Goal: Task Accomplishment & Management: Manage account settings

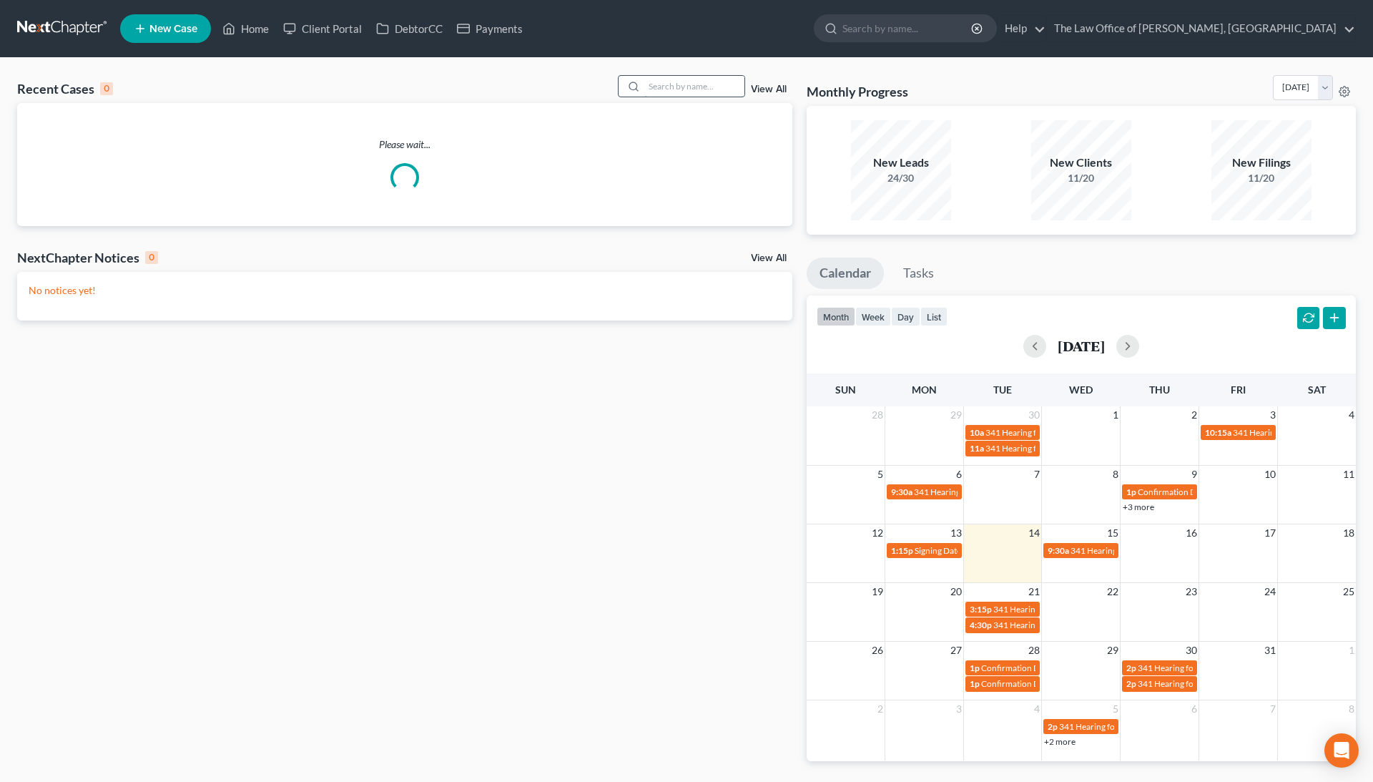
click at [652, 89] on input "search" at bounding box center [694, 86] width 100 height 21
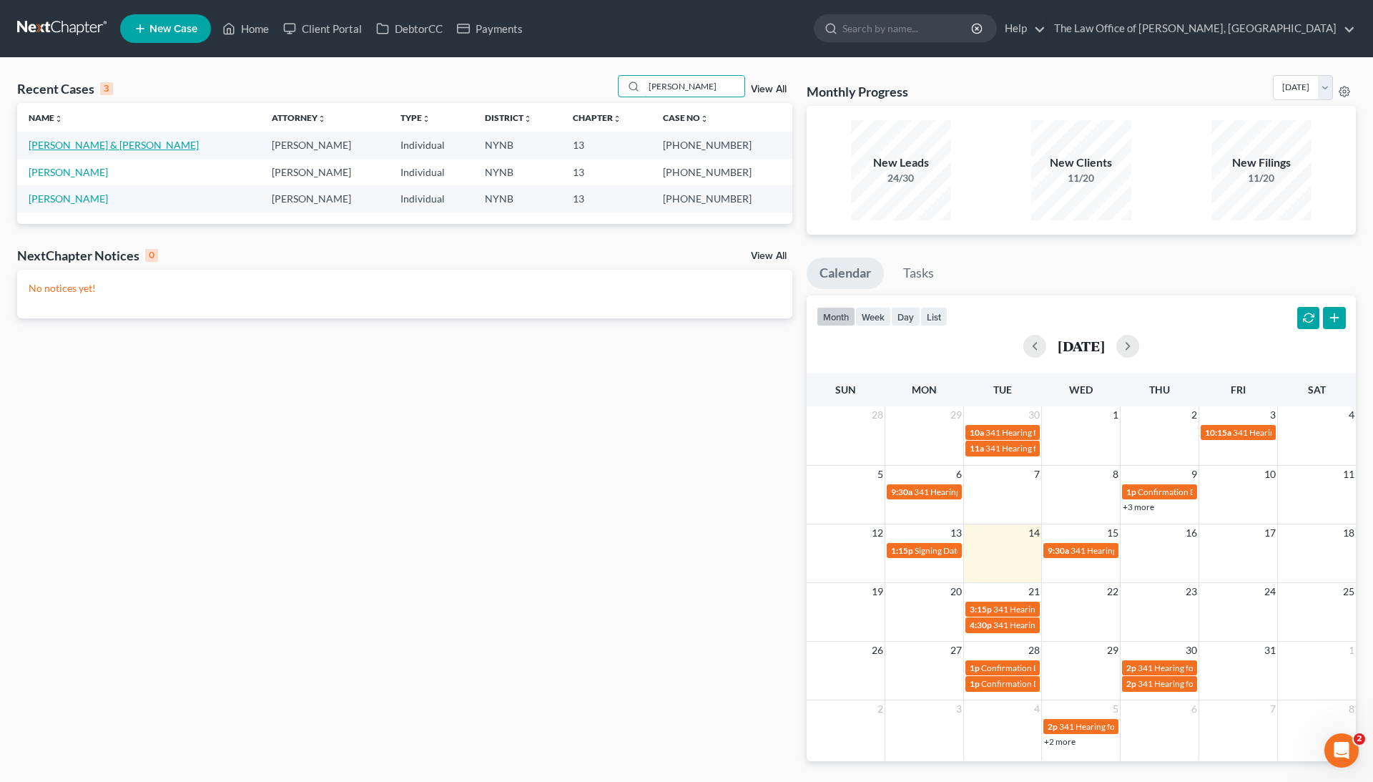
type input "hugh"
click at [98, 142] on link "[PERSON_NAME] & [PERSON_NAME]" at bounding box center [114, 145] width 170 height 12
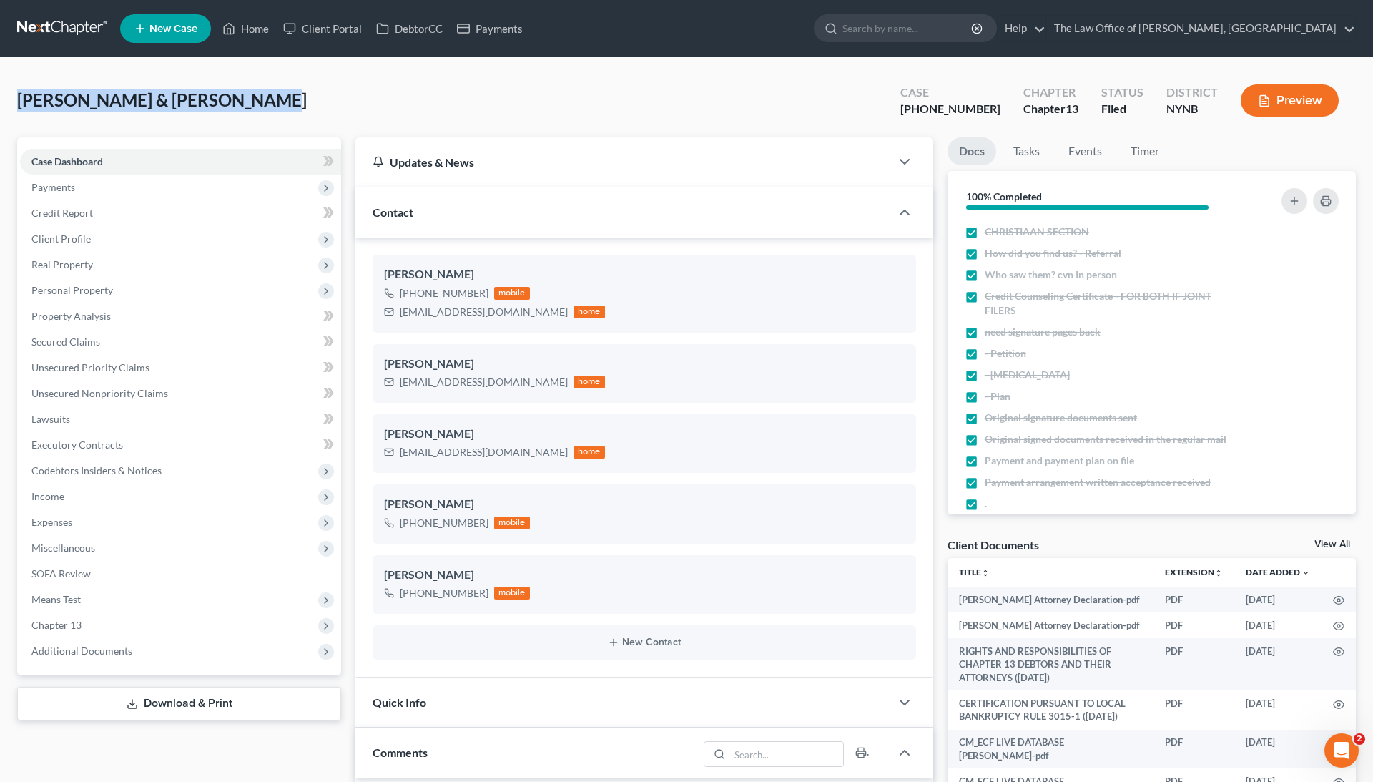
drag, startPoint x: 242, startPoint y: 104, endPoint x: 9, endPoint y: 106, distance: 233.2
click at [9, 106] on div "Kelly, Andrew & Hughes, Eric Upgraded Case 24-10291-1 Chapter Chapter 13 Status…" at bounding box center [686, 715] width 1373 height 1315
copy span "[PERSON_NAME] & [PERSON_NAME]"
drag, startPoint x: 990, startPoint y: 109, endPoint x: 904, endPoint y: 113, distance: 85.9
click at [904, 113] on div "Kelly, Andrew & Hughes, Eric Upgraded Case 24-10291-1 Chapter Chapter 13 Status…" at bounding box center [686, 106] width 1339 height 62
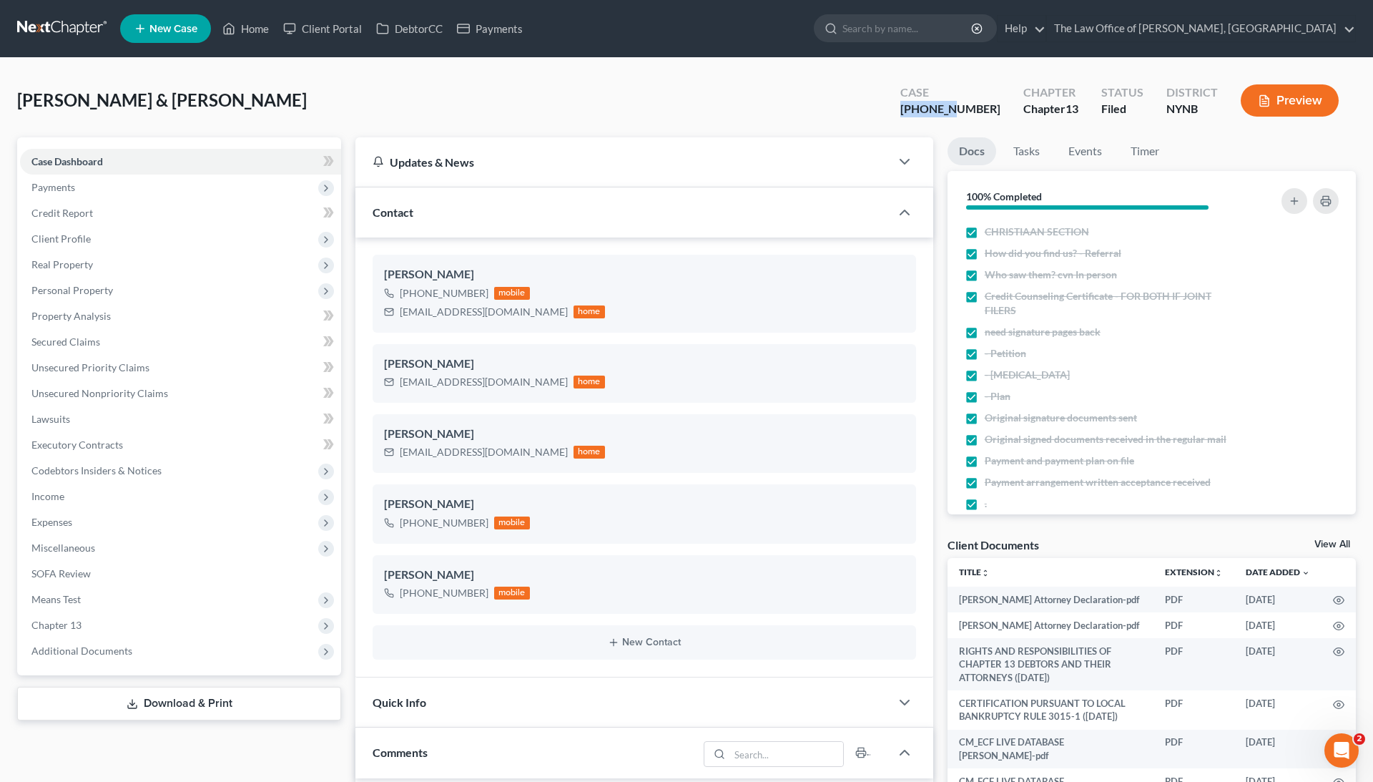
copy div "24-10291"
click at [264, 30] on link "Home" at bounding box center [245, 29] width 61 height 26
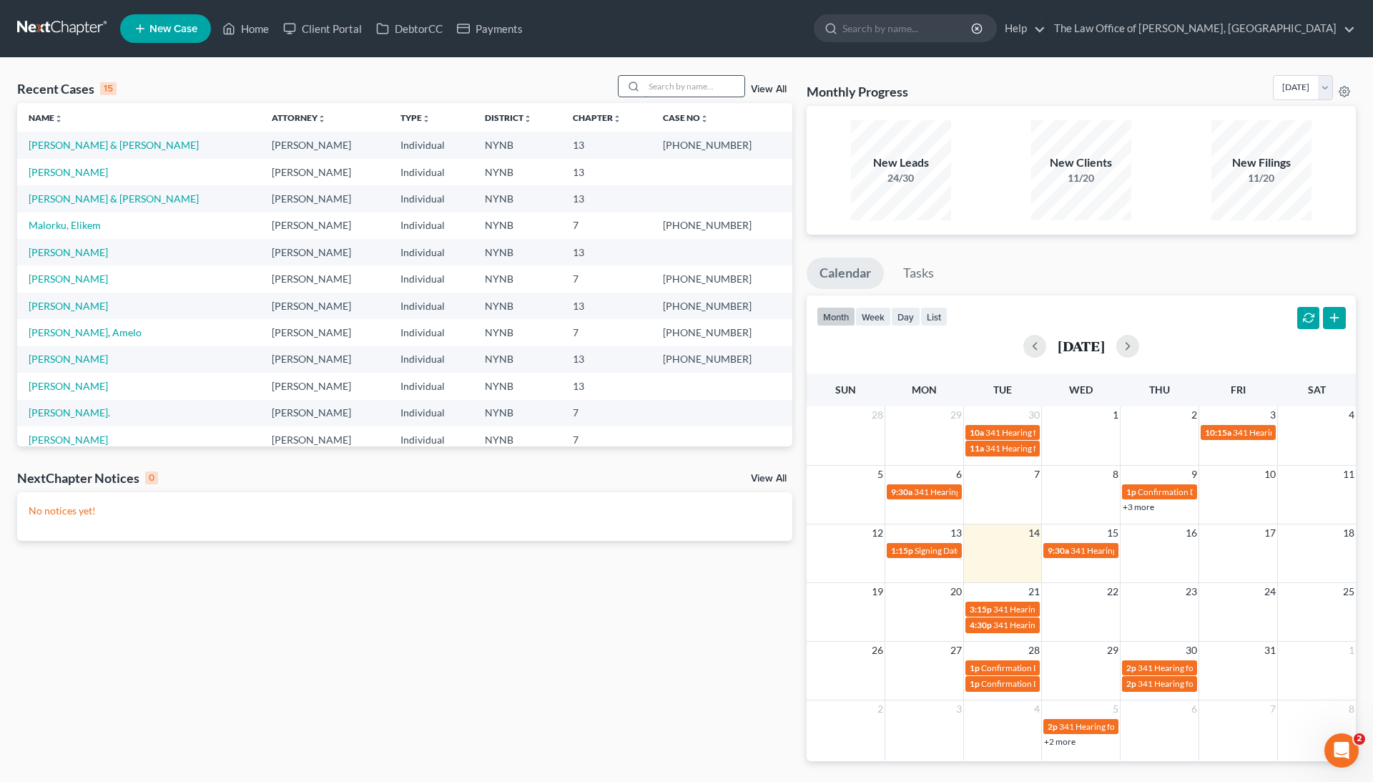
click at [659, 84] on input "search" at bounding box center [694, 86] width 100 height 21
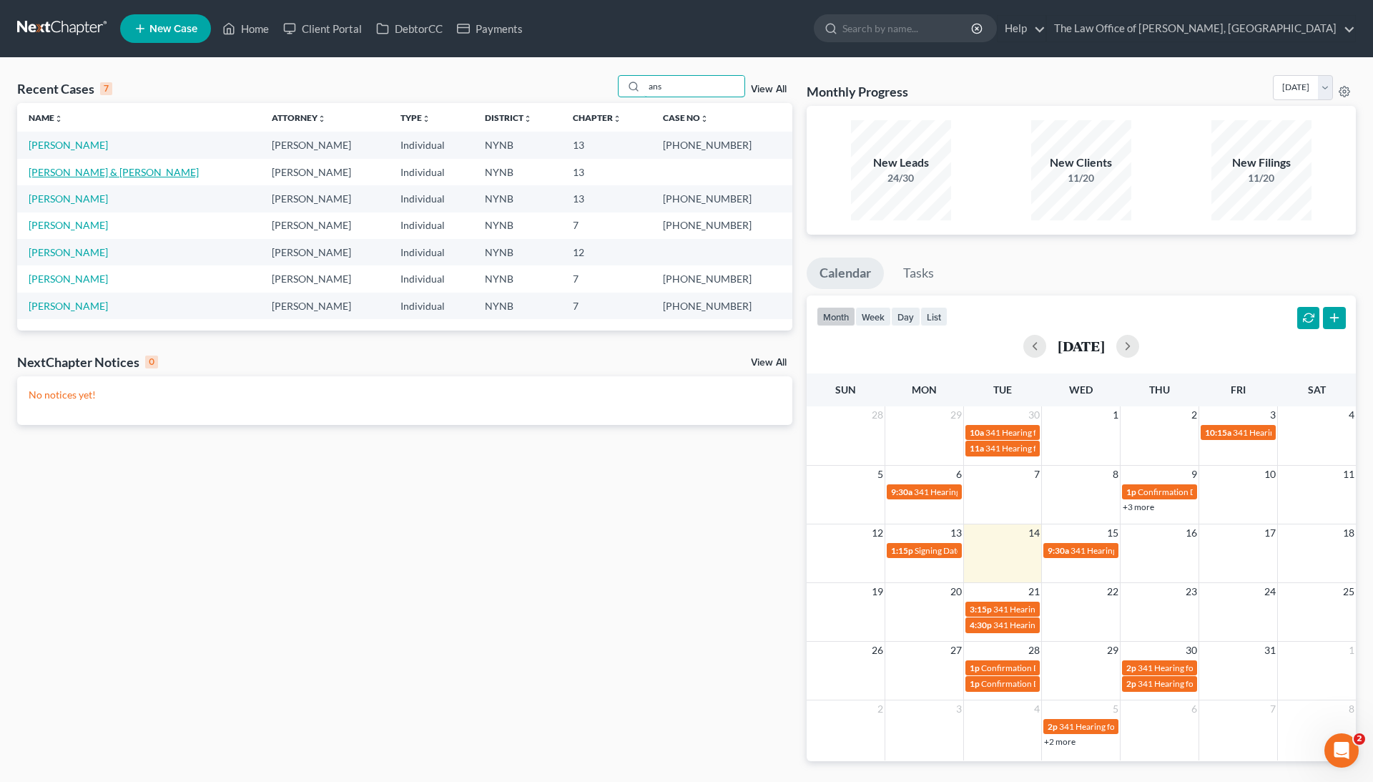
type input "ans"
click at [109, 172] on link "[PERSON_NAME] & [PERSON_NAME]" at bounding box center [114, 172] width 170 height 12
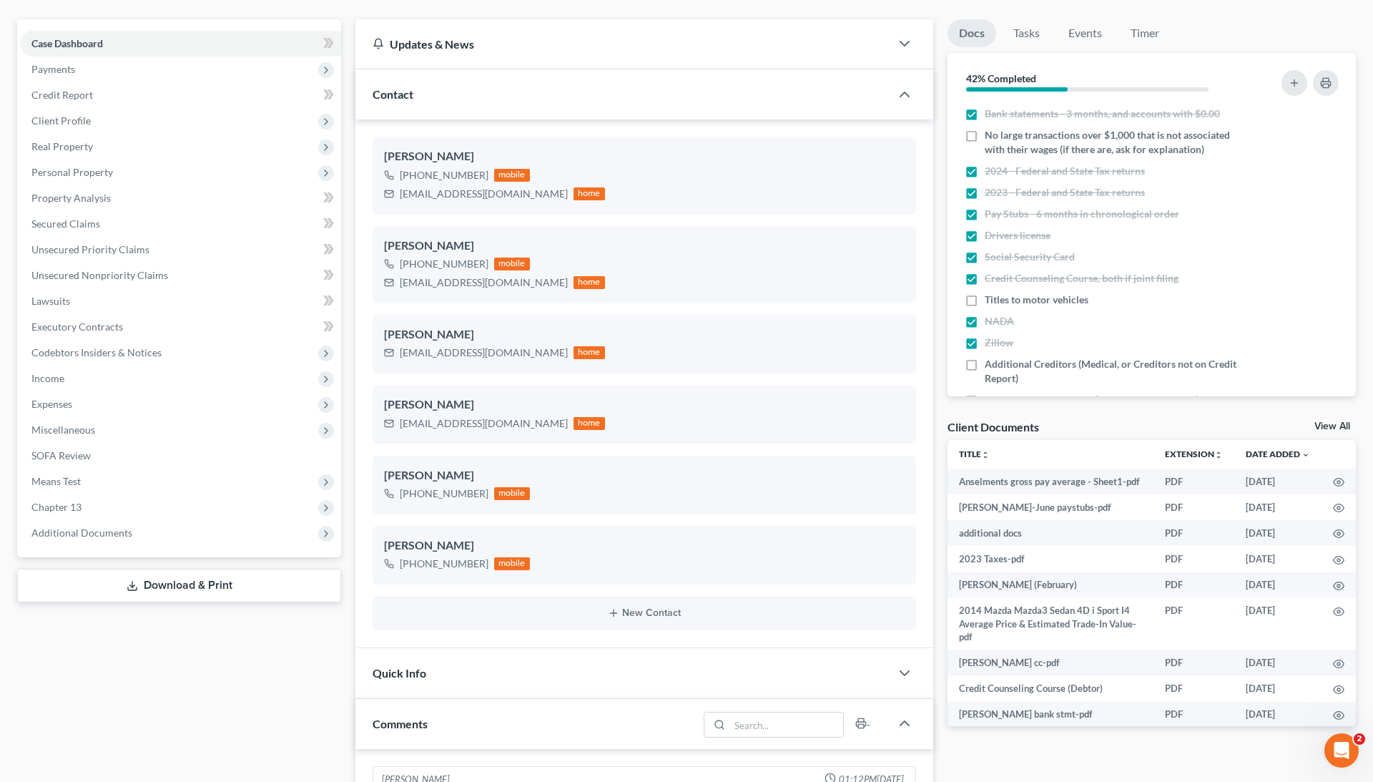
scroll to position [120, 0]
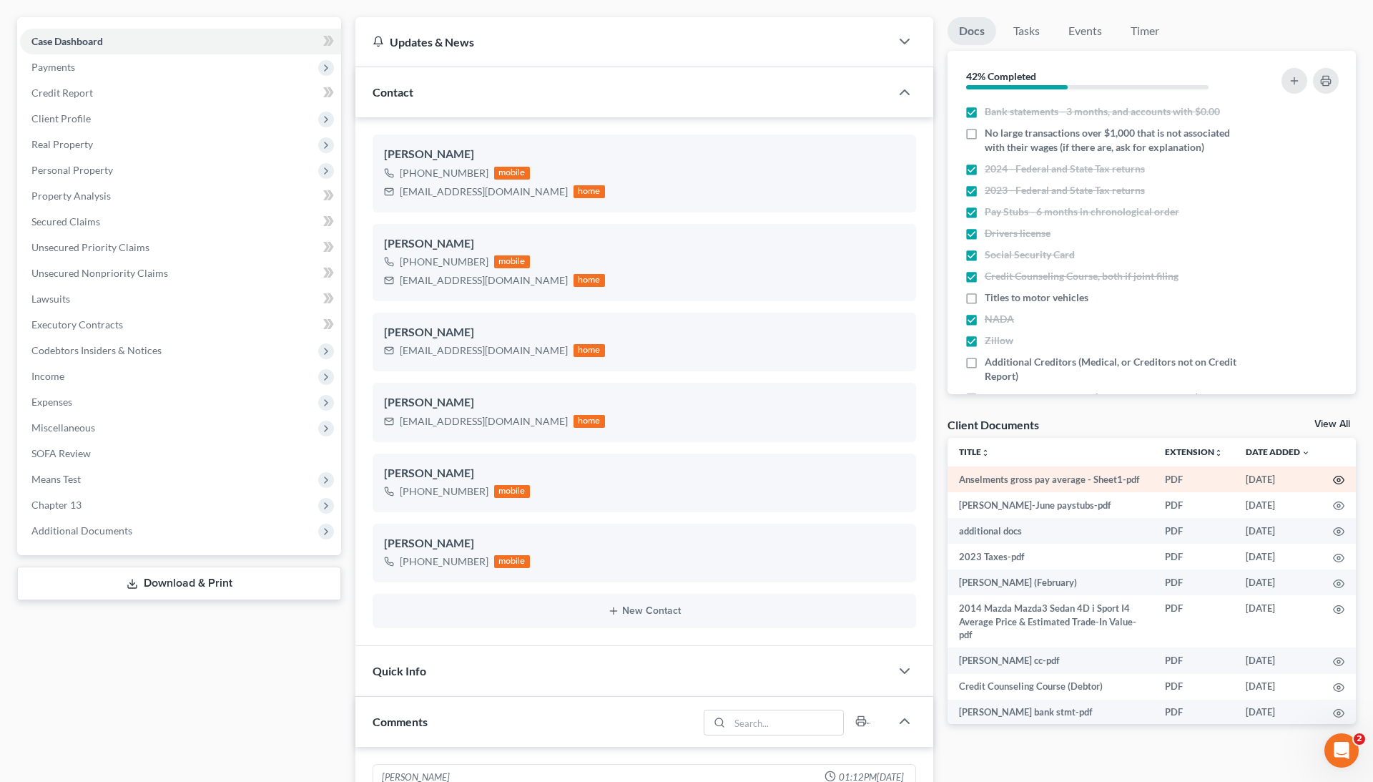
click at [1336, 481] on icon "button" at bounding box center [1339, 480] width 11 height 8
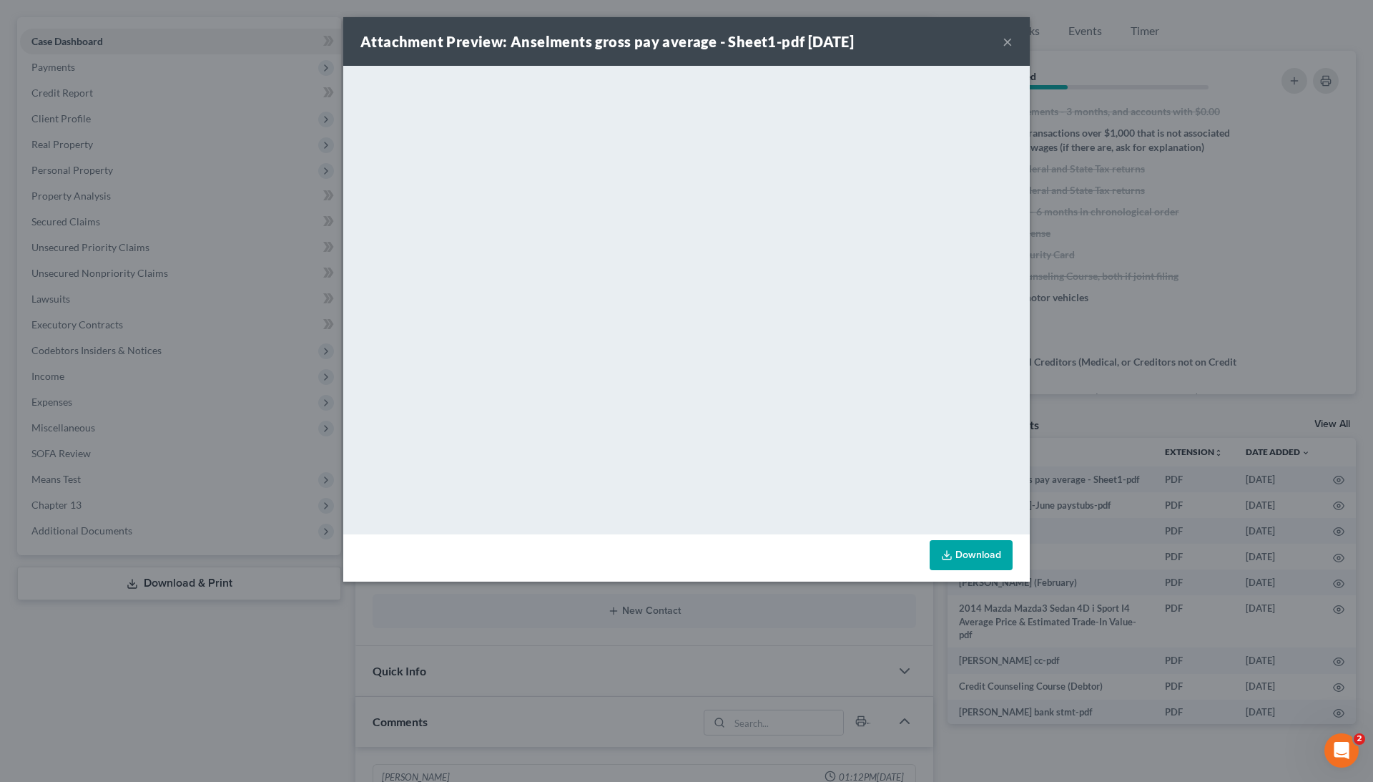
click at [997, 49] on div "Attachment Preview: Anselments gross pay average - Sheet1-pdf 10/13/2025 ×" at bounding box center [686, 41] width 687 height 49
click at [1008, 46] on button "×" at bounding box center [1008, 41] width 10 height 17
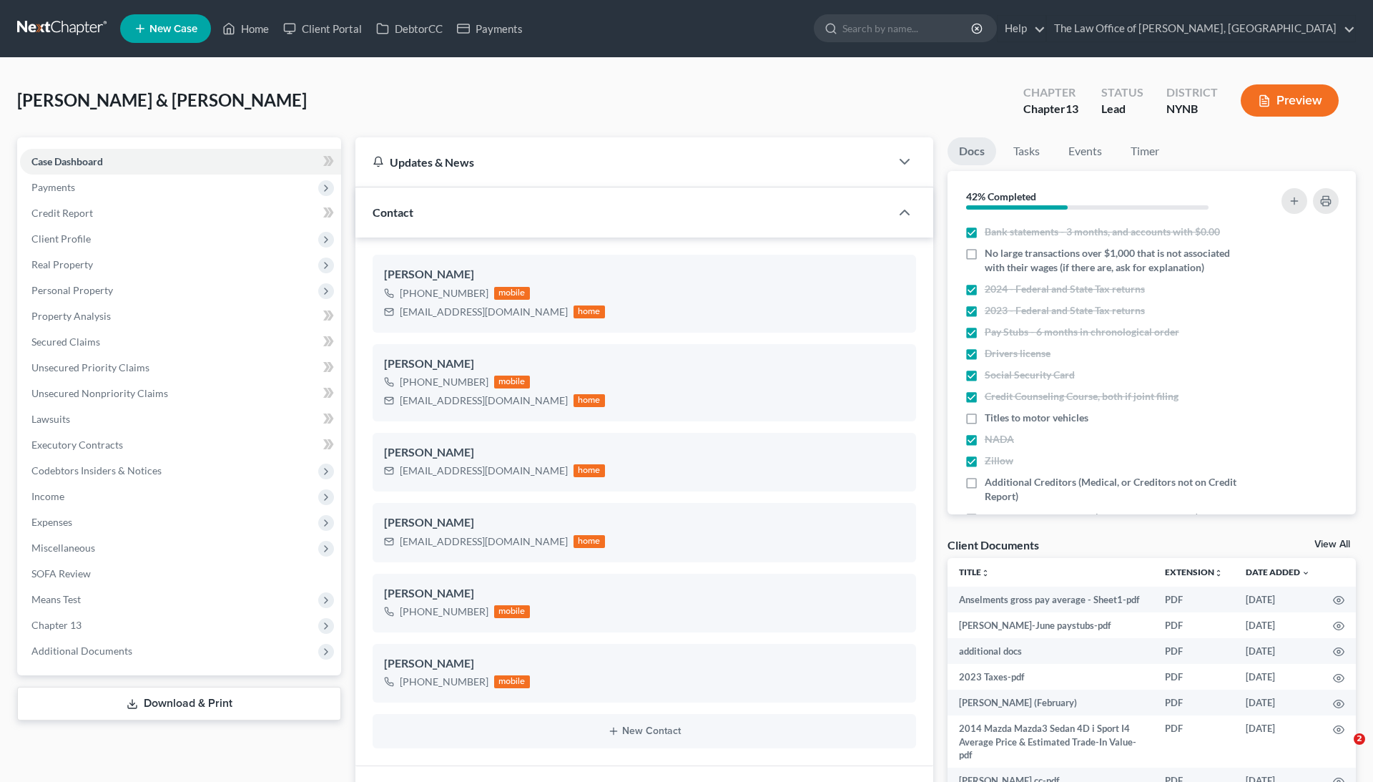
select select "0"
click at [237, 29] on link "Home" at bounding box center [245, 29] width 61 height 26
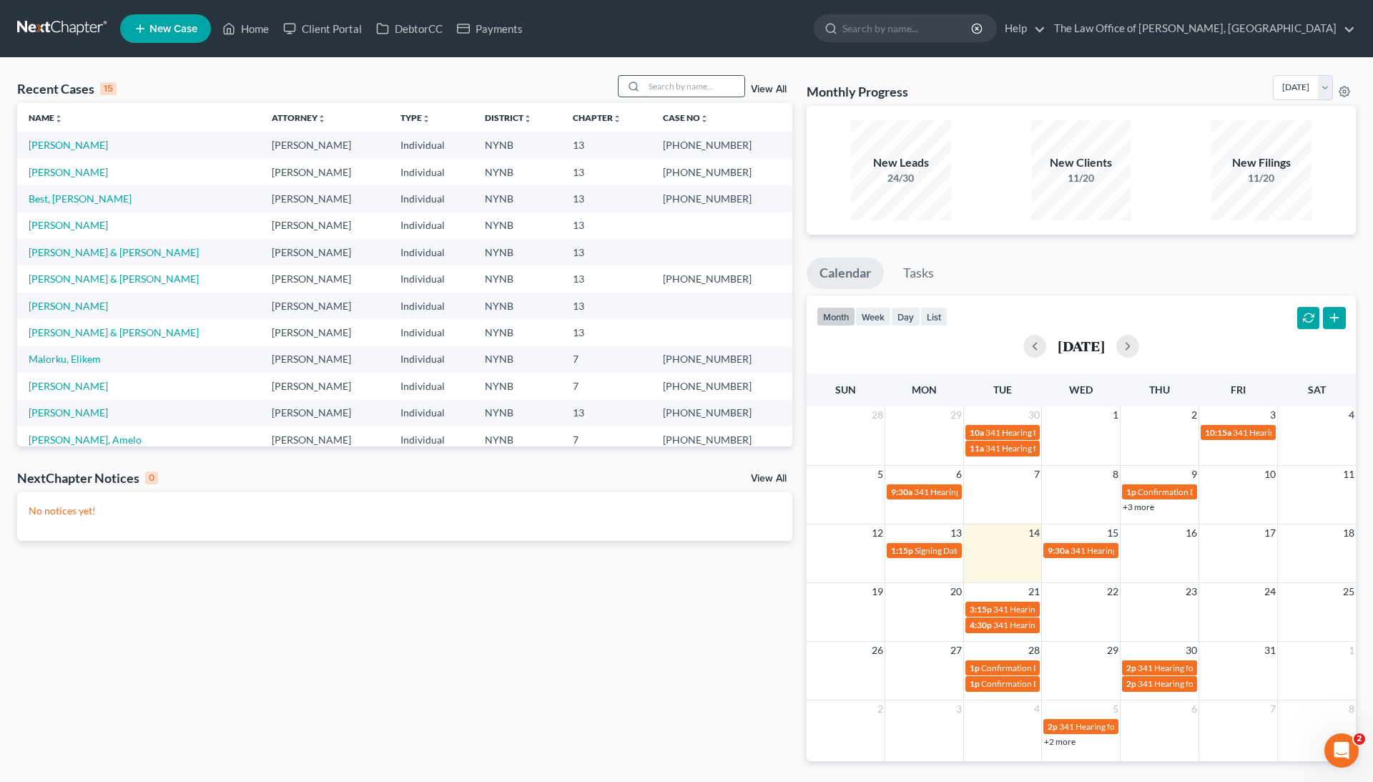
click at [659, 81] on input "search" at bounding box center [694, 86] width 100 height 21
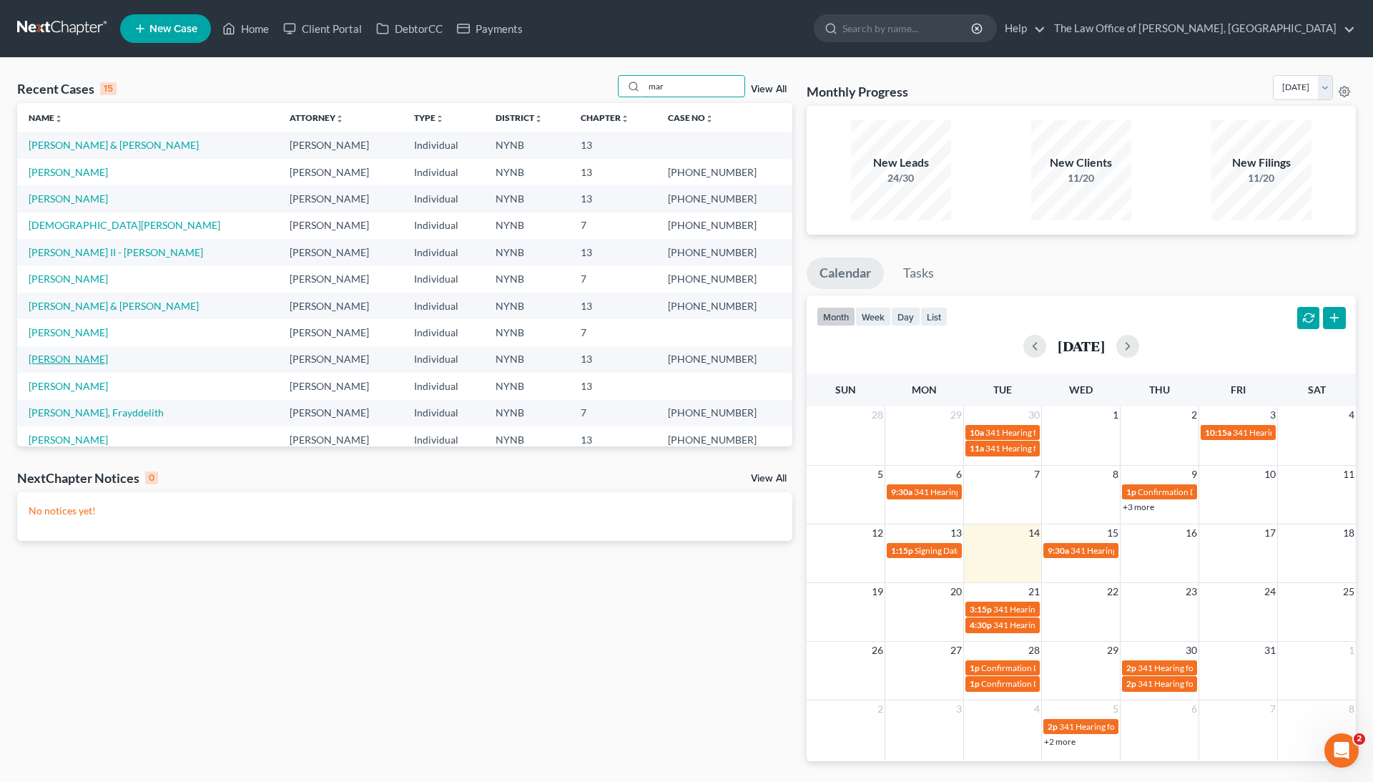
type input "mar"
click at [90, 358] on link "[PERSON_NAME]" at bounding box center [68, 359] width 79 height 12
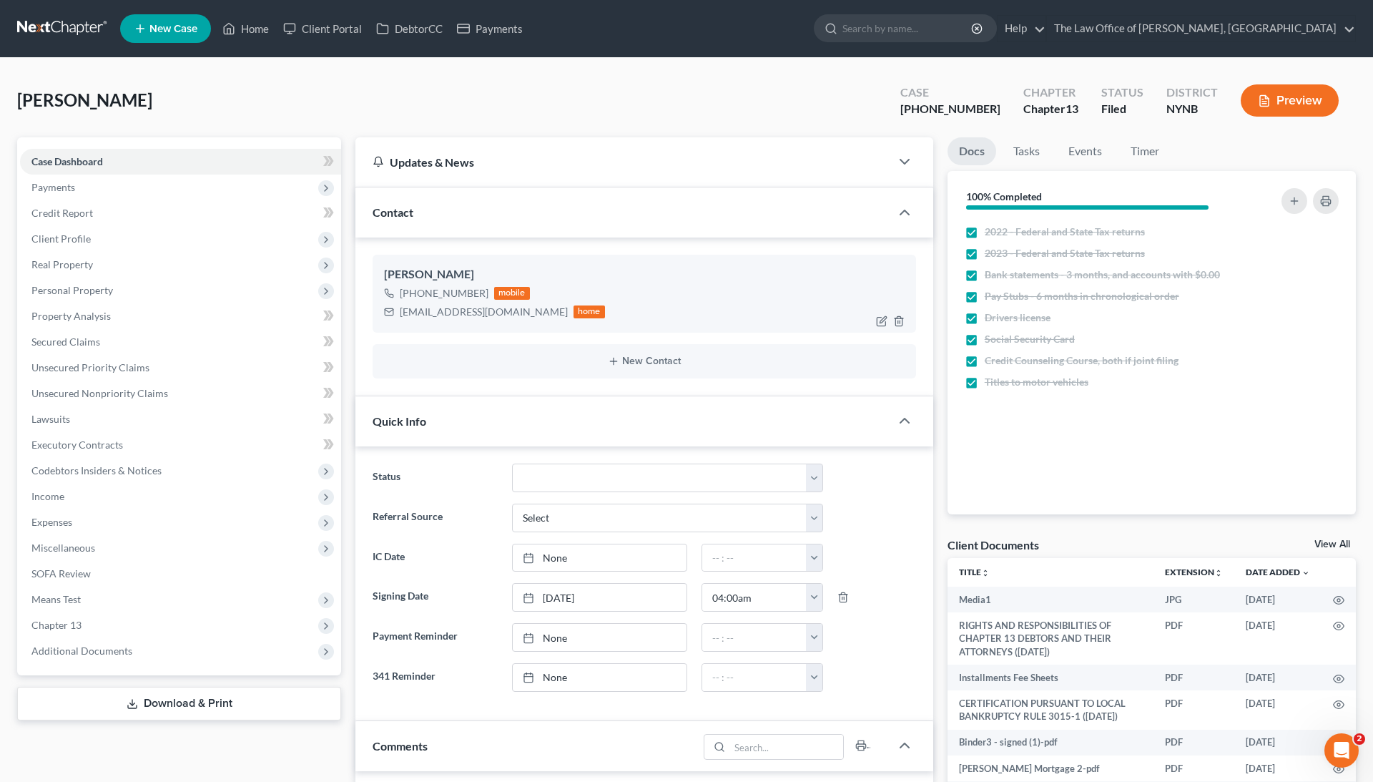
scroll to position [941, 0]
click at [160, 264] on span "Real Property" at bounding box center [180, 265] width 321 height 26
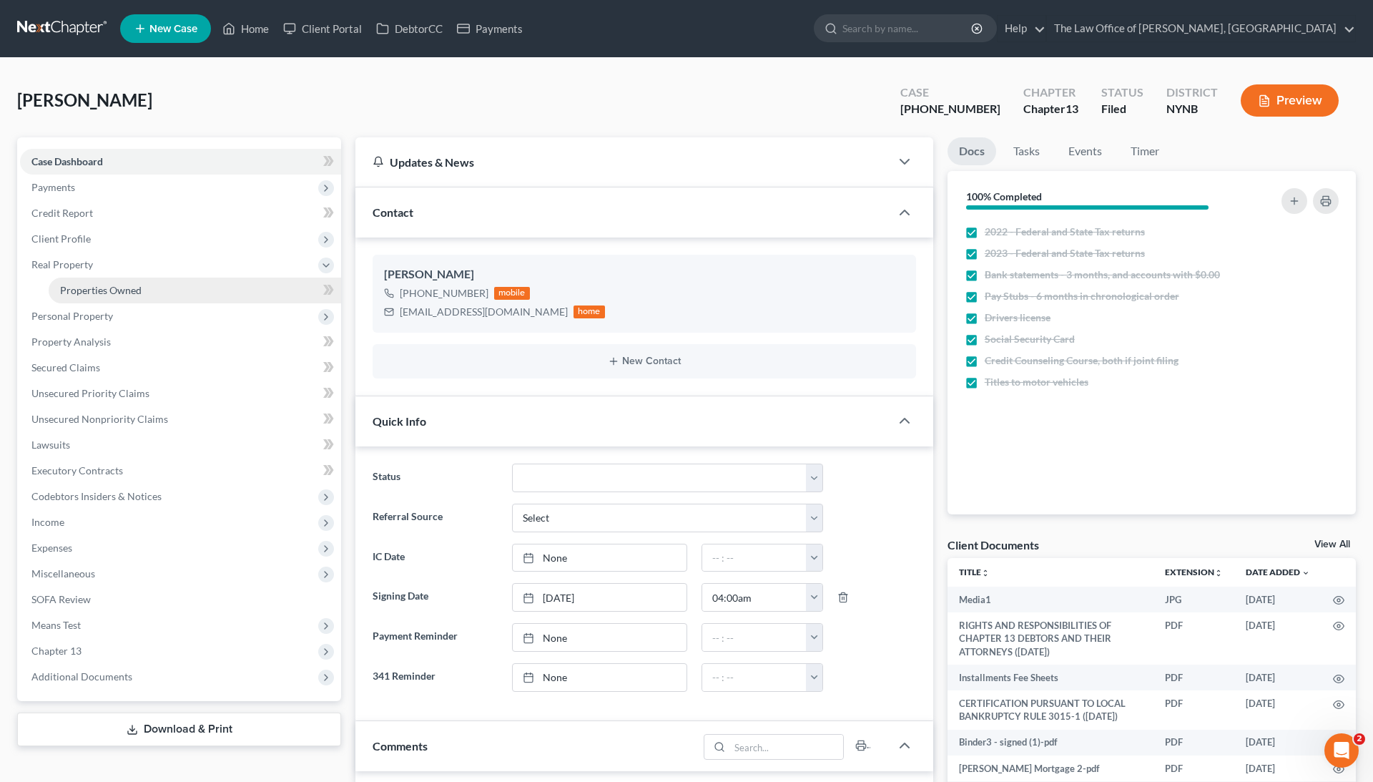
click at [166, 287] on link "Properties Owned" at bounding box center [195, 290] width 293 height 26
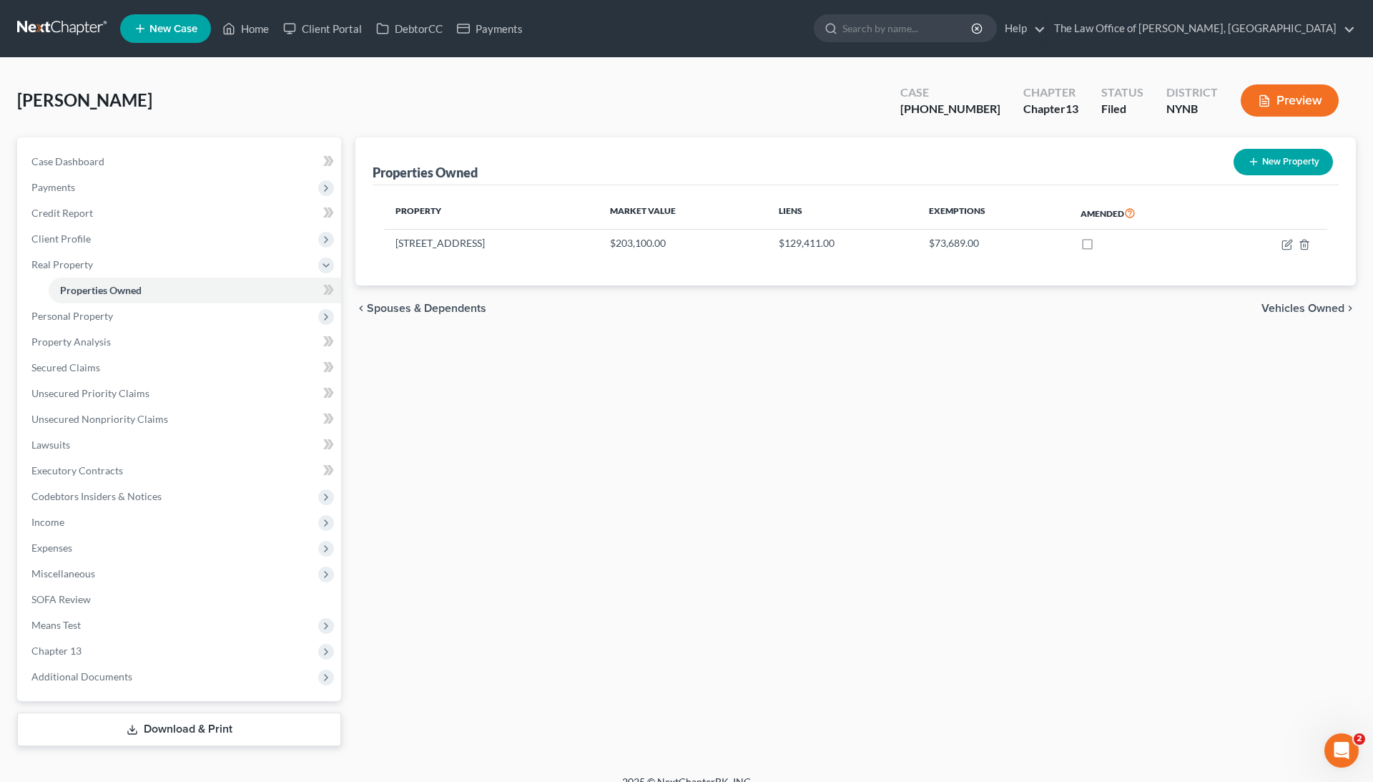
click at [1265, 104] on icon "button" at bounding box center [1264, 100] width 13 height 13
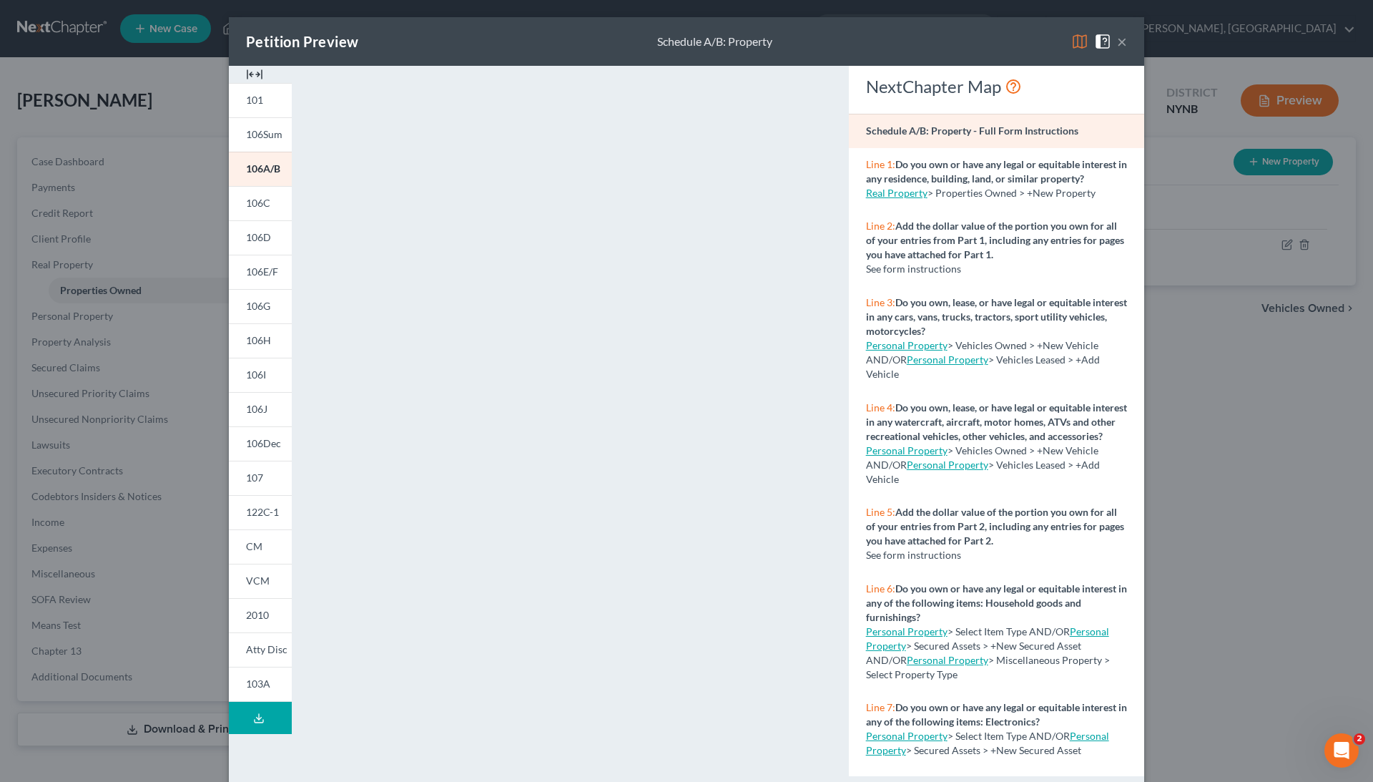
click at [1129, 46] on div "Petition Preview Schedule A/B: Property ×" at bounding box center [686, 41] width 915 height 49
click at [1119, 44] on button "×" at bounding box center [1122, 41] width 10 height 17
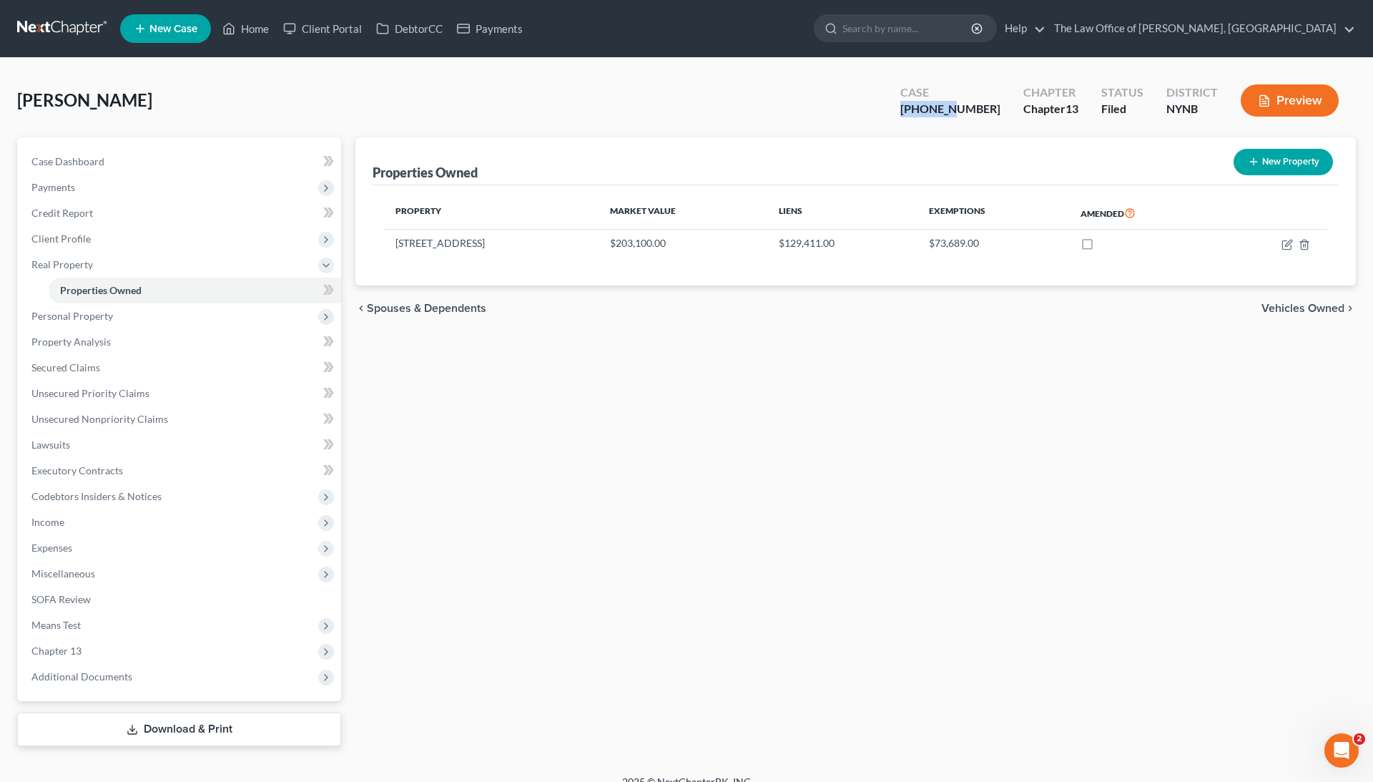
drag, startPoint x: 988, startPoint y: 109, endPoint x: 884, endPoint y: 107, distance: 104.4
click at [884, 107] on div "Marotta, Antonio Upgraded Case 24-11080-1 Chapter Chapter 13 Status Filed Distr…" at bounding box center [686, 106] width 1339 height 62
copy div "24-11080"
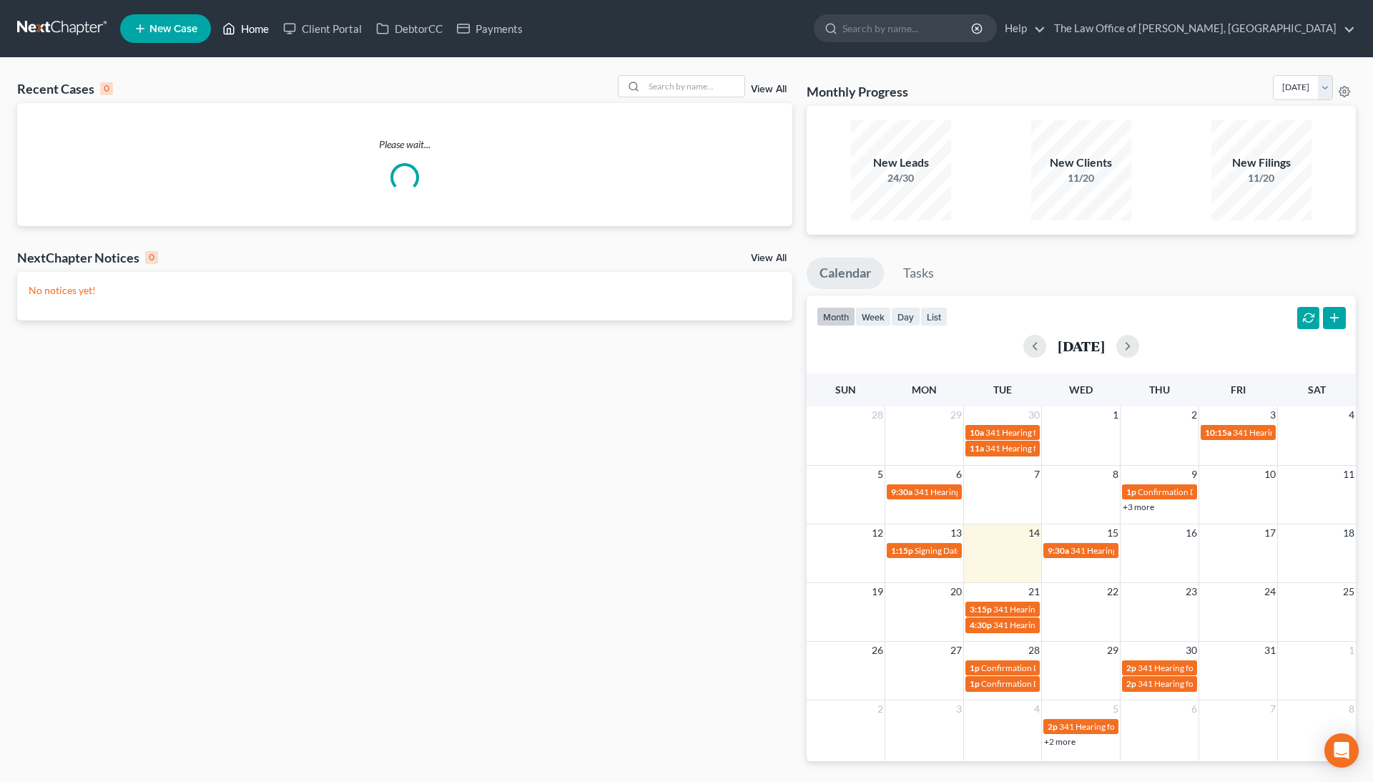
click at [240, 26] on link "Home" at bounding box center [245, 29] width 61 height 26
click at [667, 87] on input "search" at bounding box center [694, 86] width 100 height 21
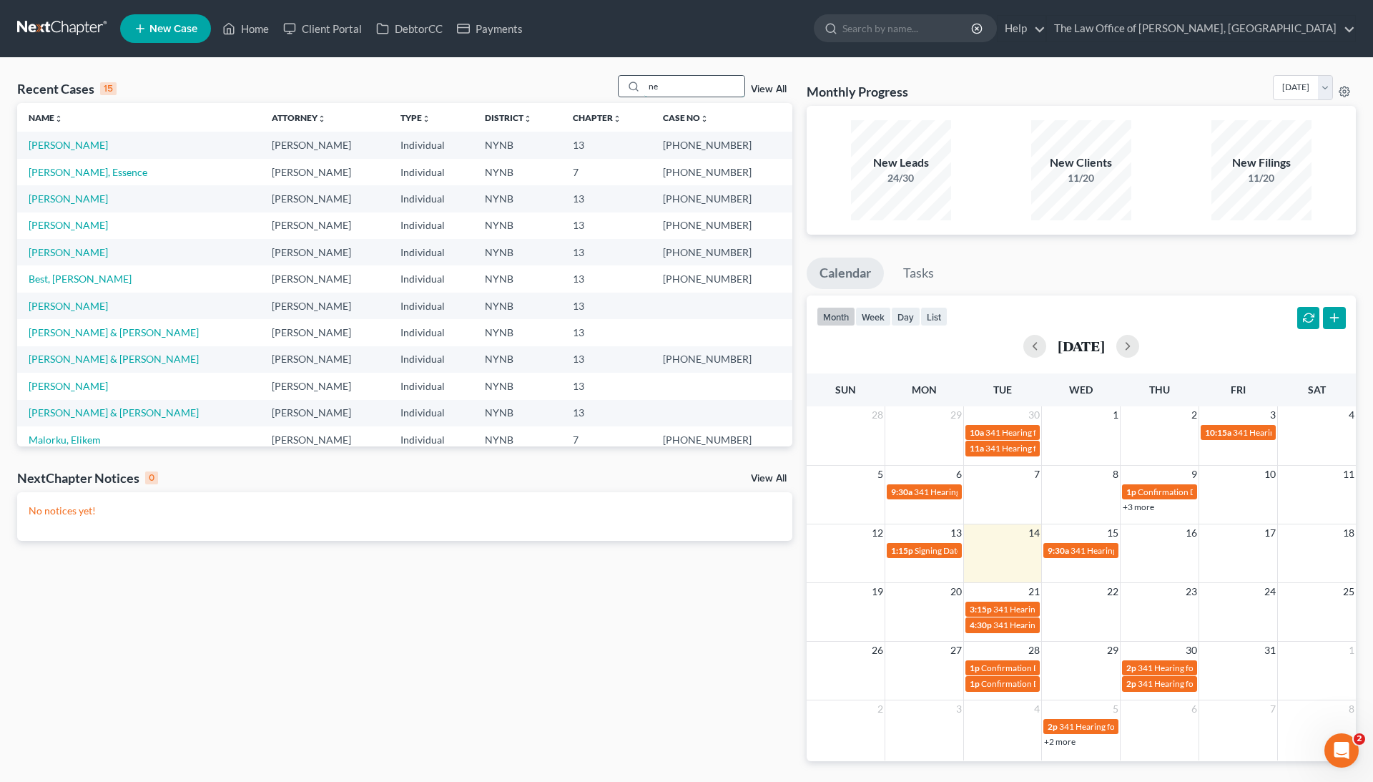
type input "n"
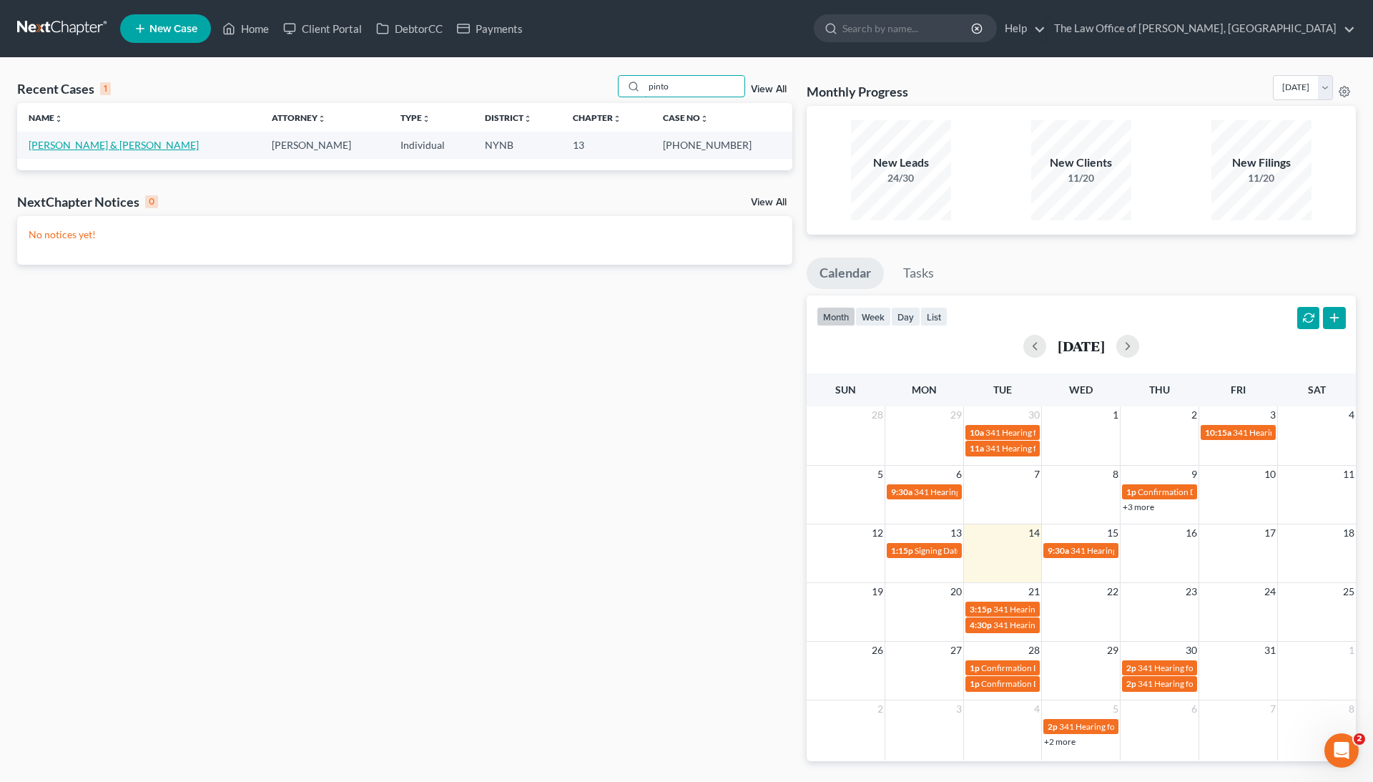
type input "pinto"
click at [67, 147] on link "Pinto, Fred & Donna" at bounding box center [114, 145] width 170 height 12
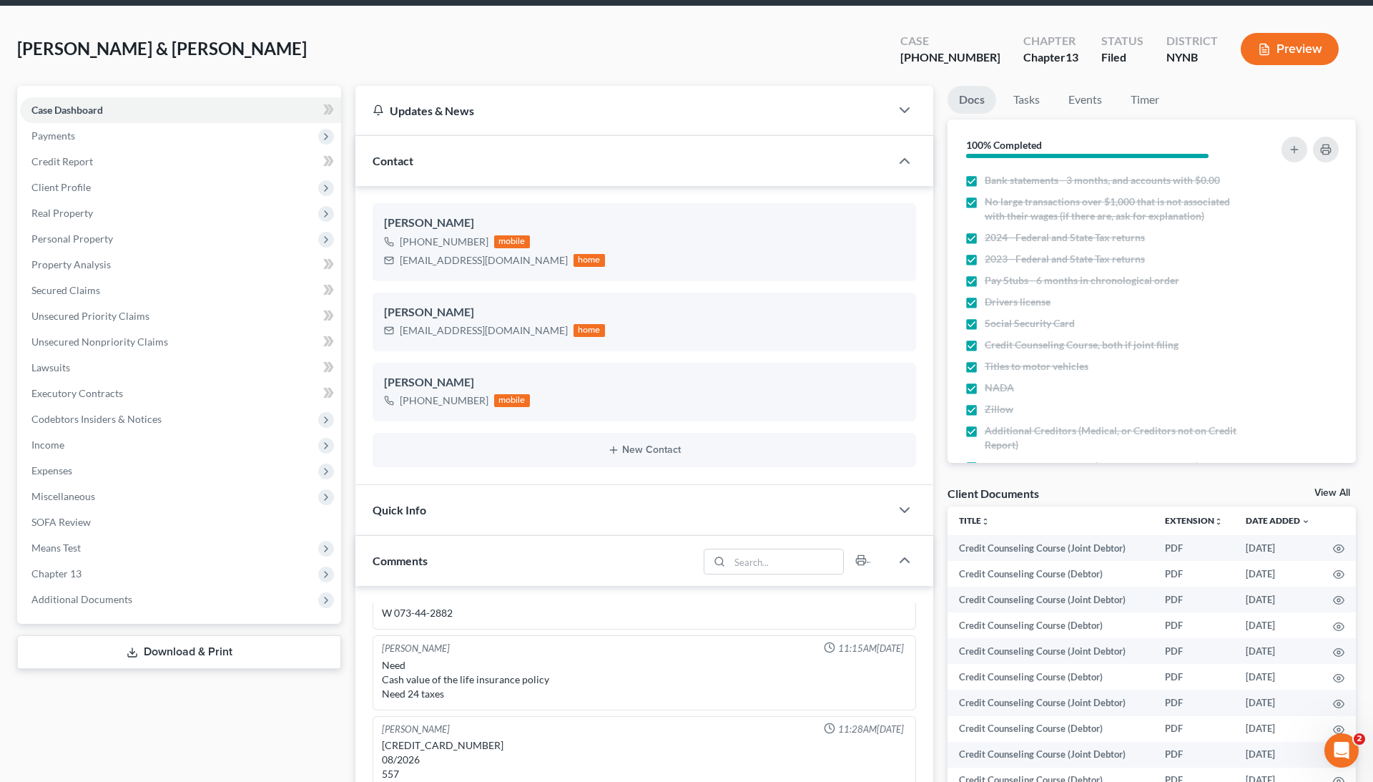
scroll to position [54, 0]
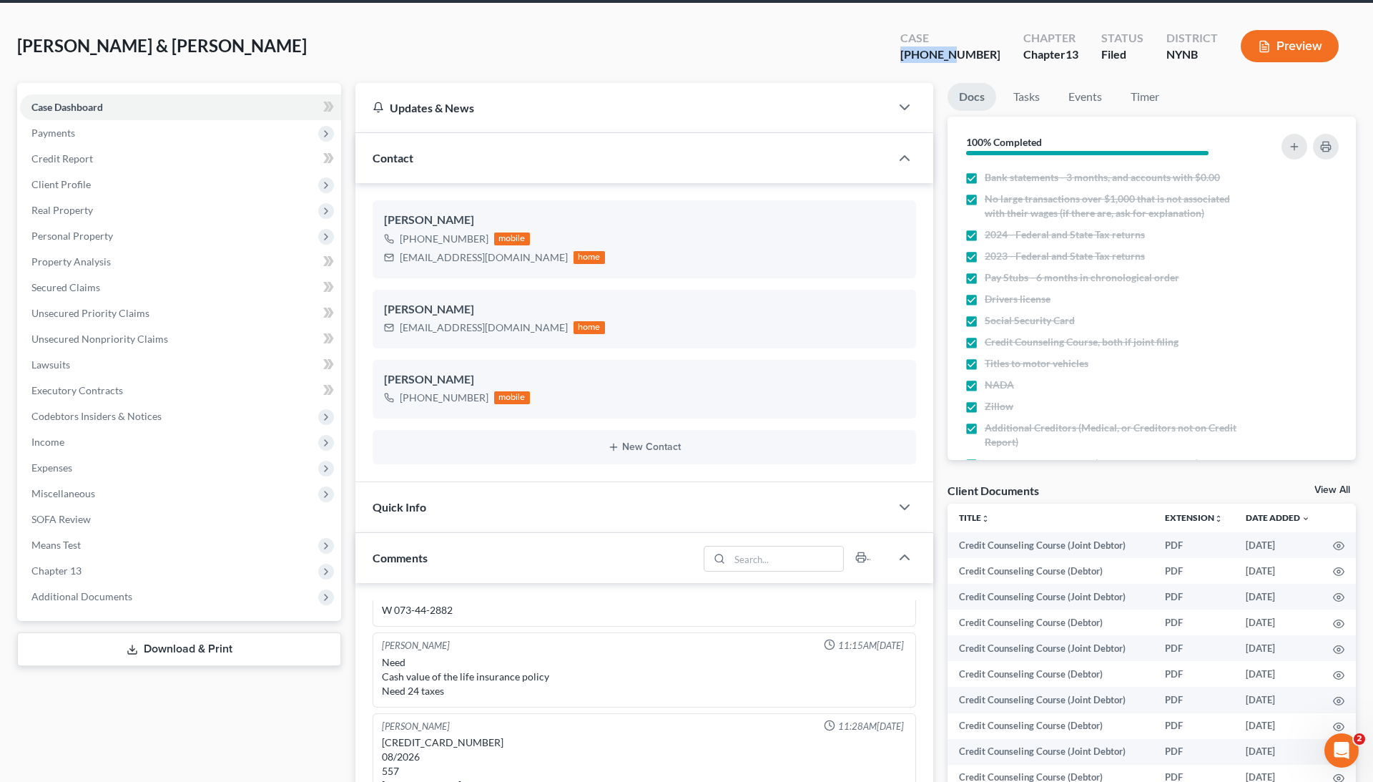
drag, startPoint x: 988, startPoint y: 54, endPoint x: 930, endPoint y: 55, distance: 58.7
click at [930, 55] on div "Case 25-60414-6" at bounding box center [950, 47] width 123 height 42
copy div "25-60414"
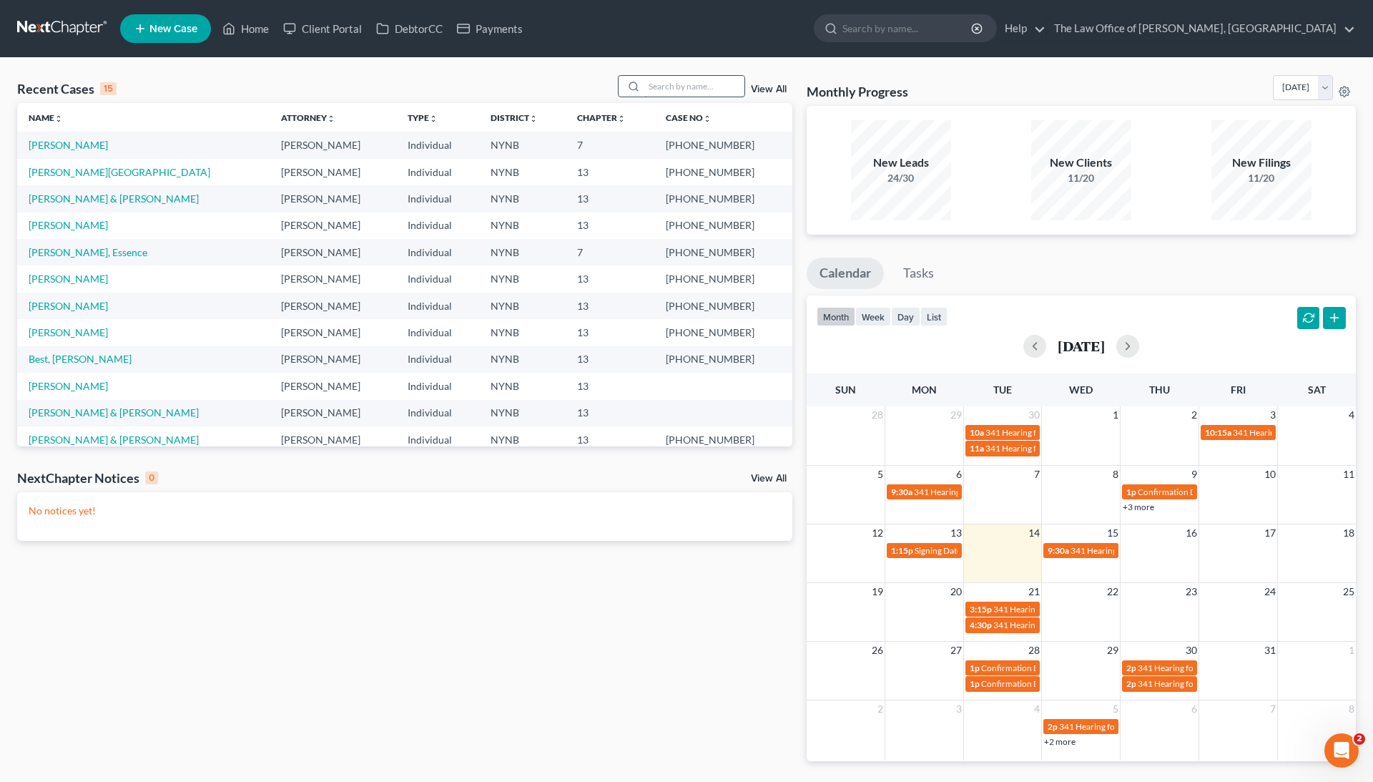
click at [651, 87] on input "search" at bounding box center [694, 86] width 100 height 21
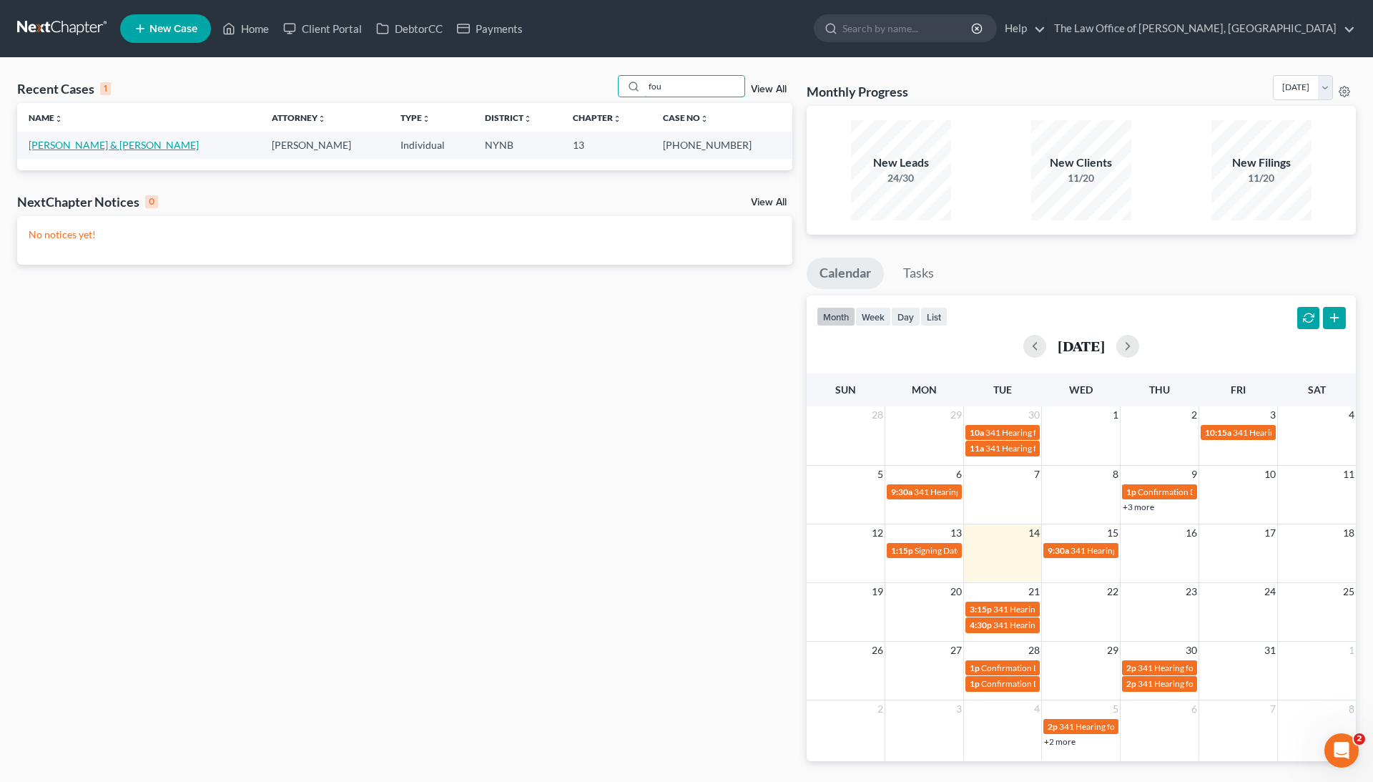
type input "fou"
click at [57, 141] on link "[PERSON_NAME] & [PERSON_NAME]" at bounding box center [114, 145] width 170 height 12
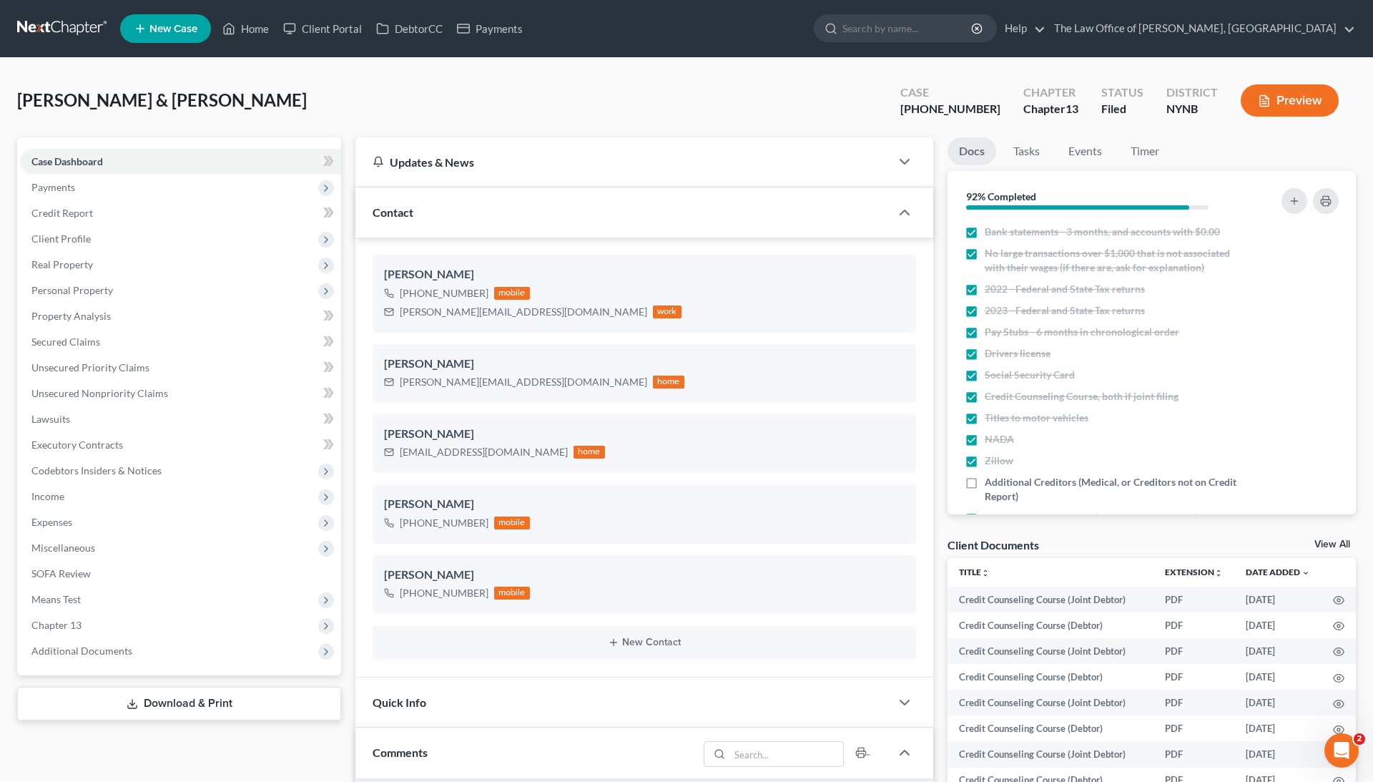
scroll to position [266, 0]
click at [112, 652] on span "Additional Documents" at bounding box center [81, 650] width 101 height 12
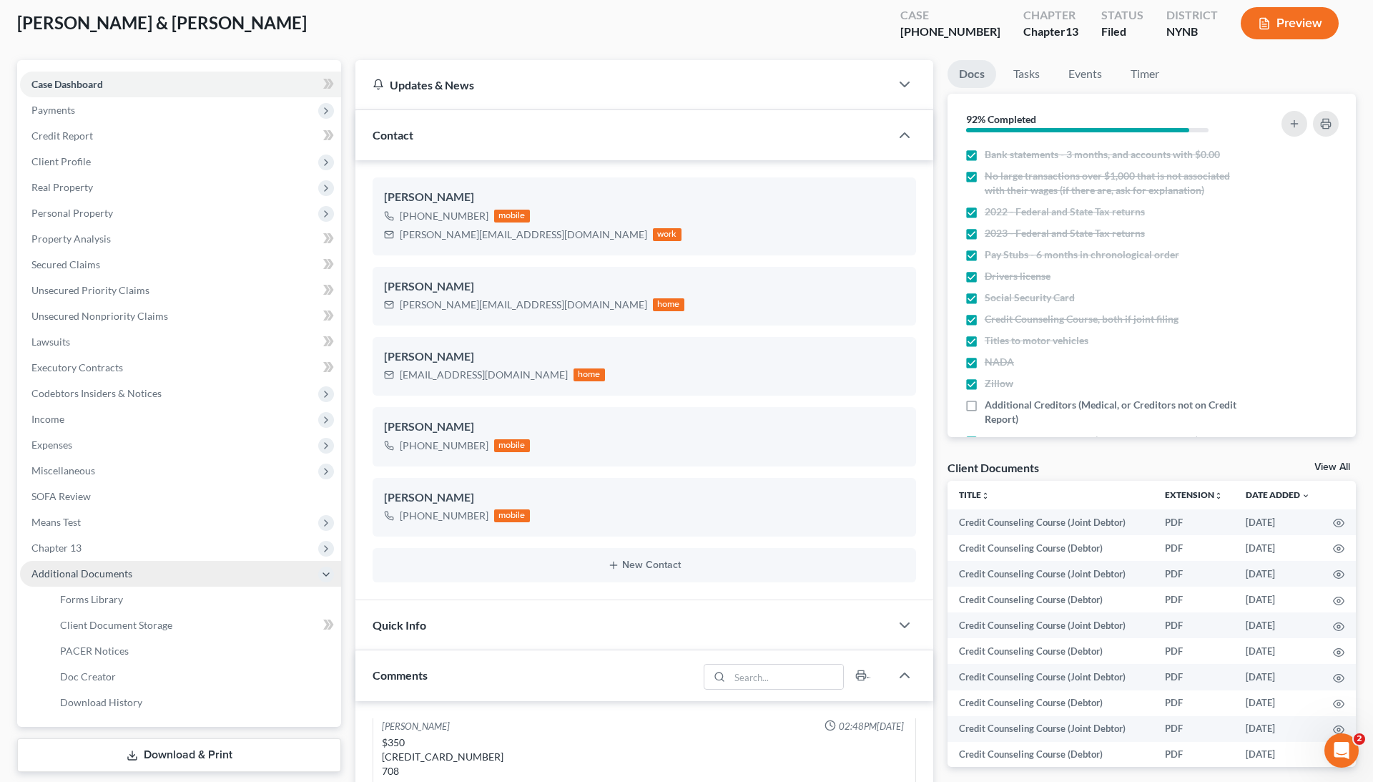
scroll to position [89, 0]
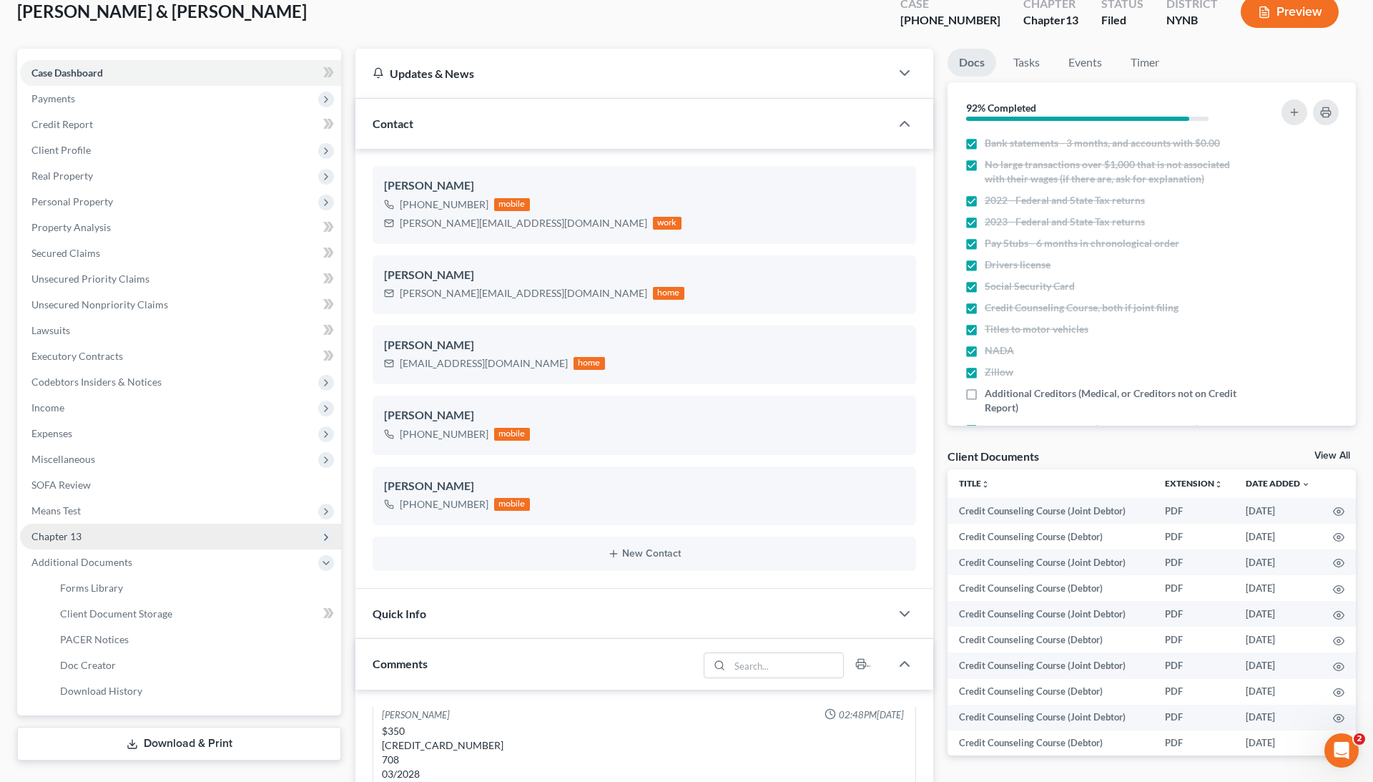
click at [110, 536] on span "Chapter 13" at bounding box center [180, 537] width 321 height 26
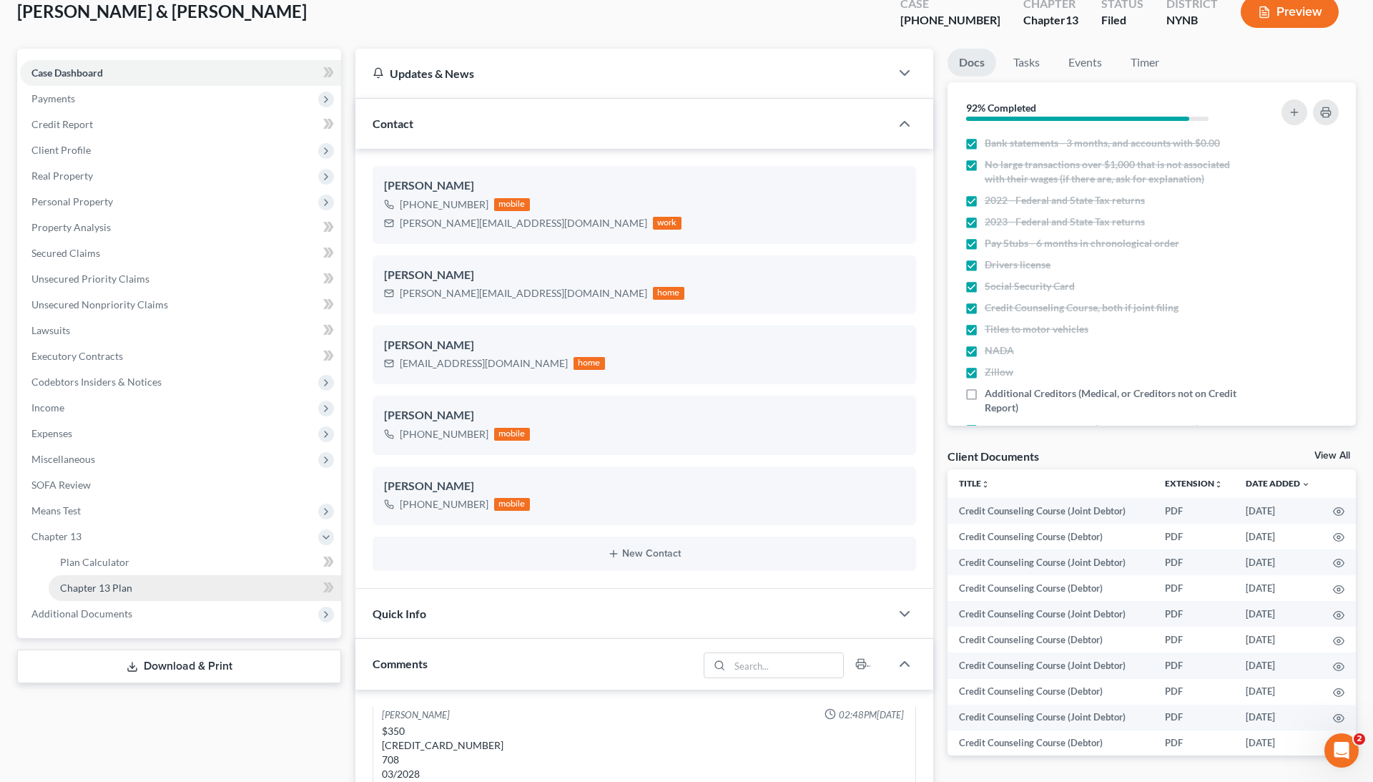
click at [106, 581] on span "Chapter 13 Plan" at bounding box center [96, 587] width 72 height 12
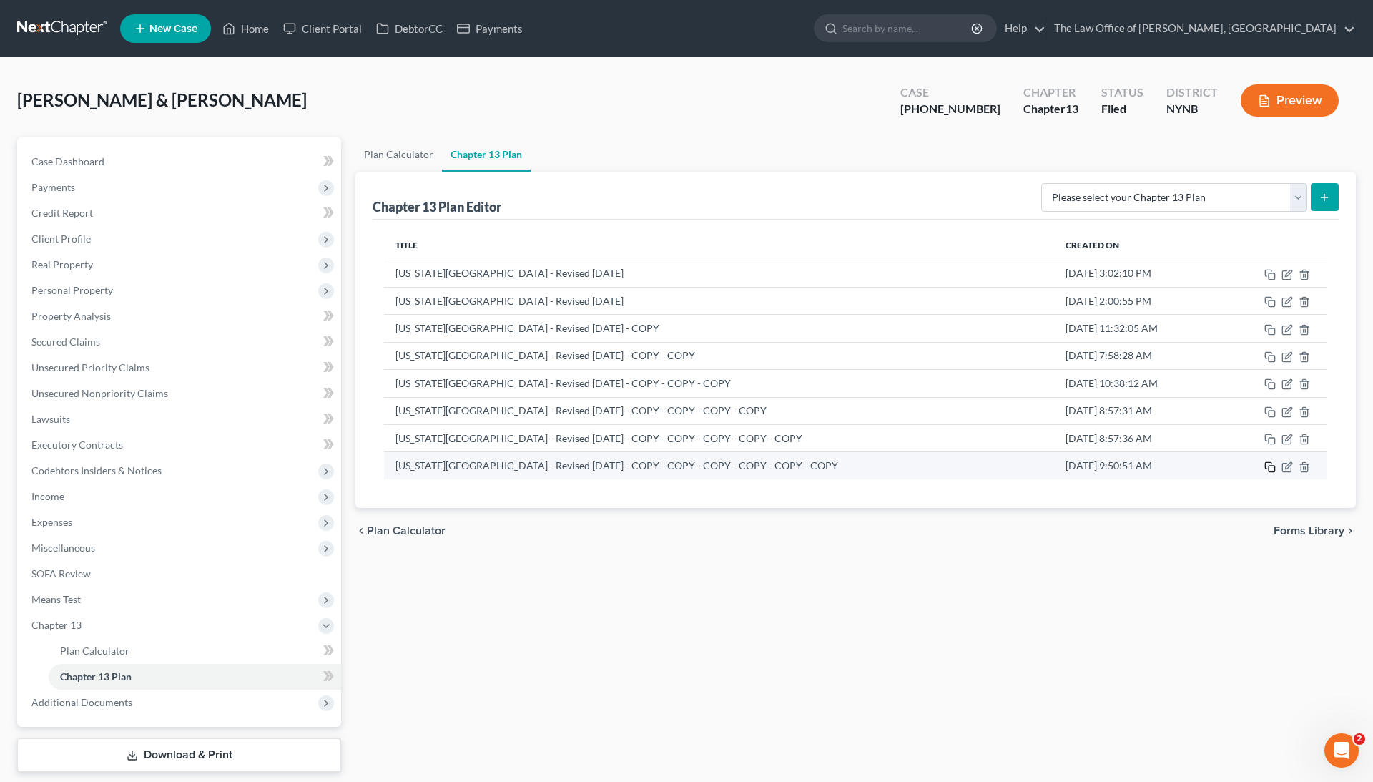
click at [1271, 468] on icon "button" at bounding box center [1269, 466] width 11 height 11
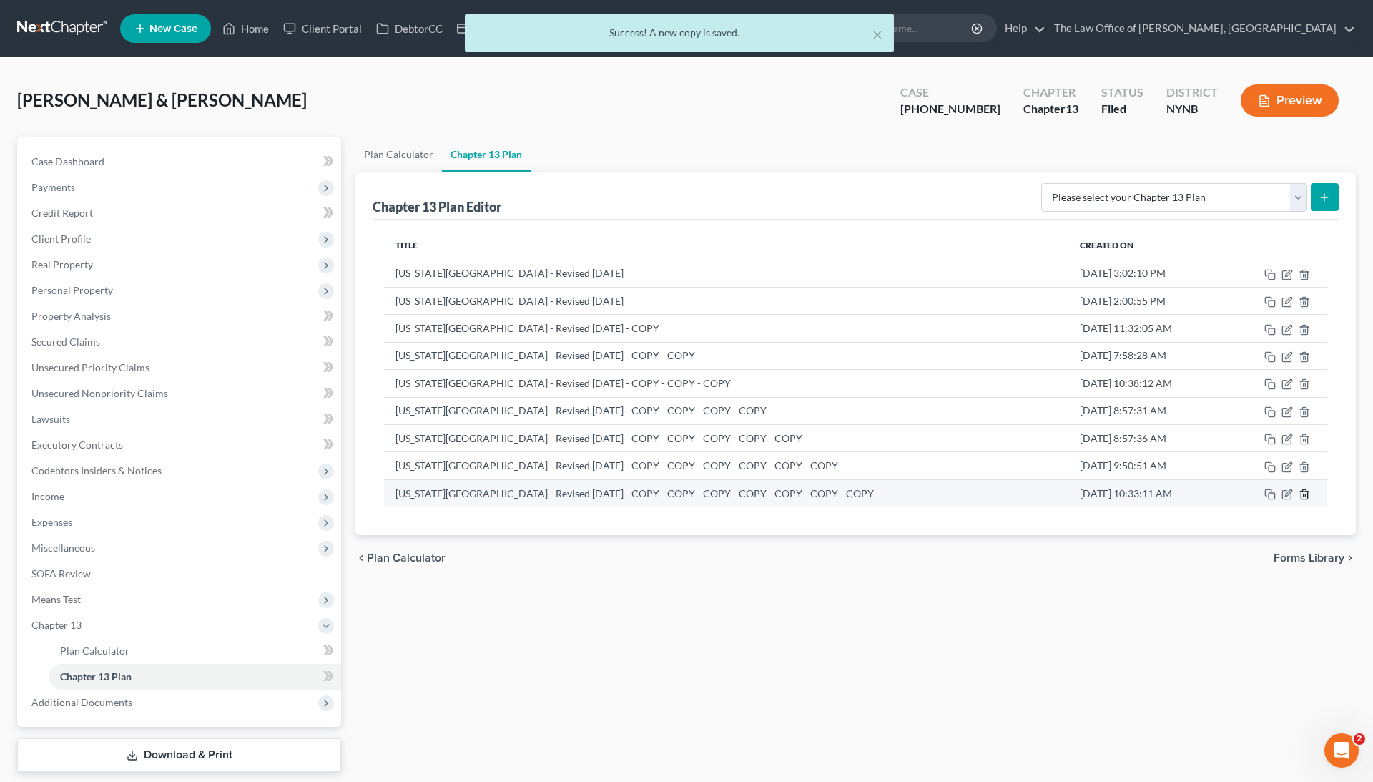
click at [1308, 496] on icon "button" at bounding box center [1304, 493] width 11 height 11
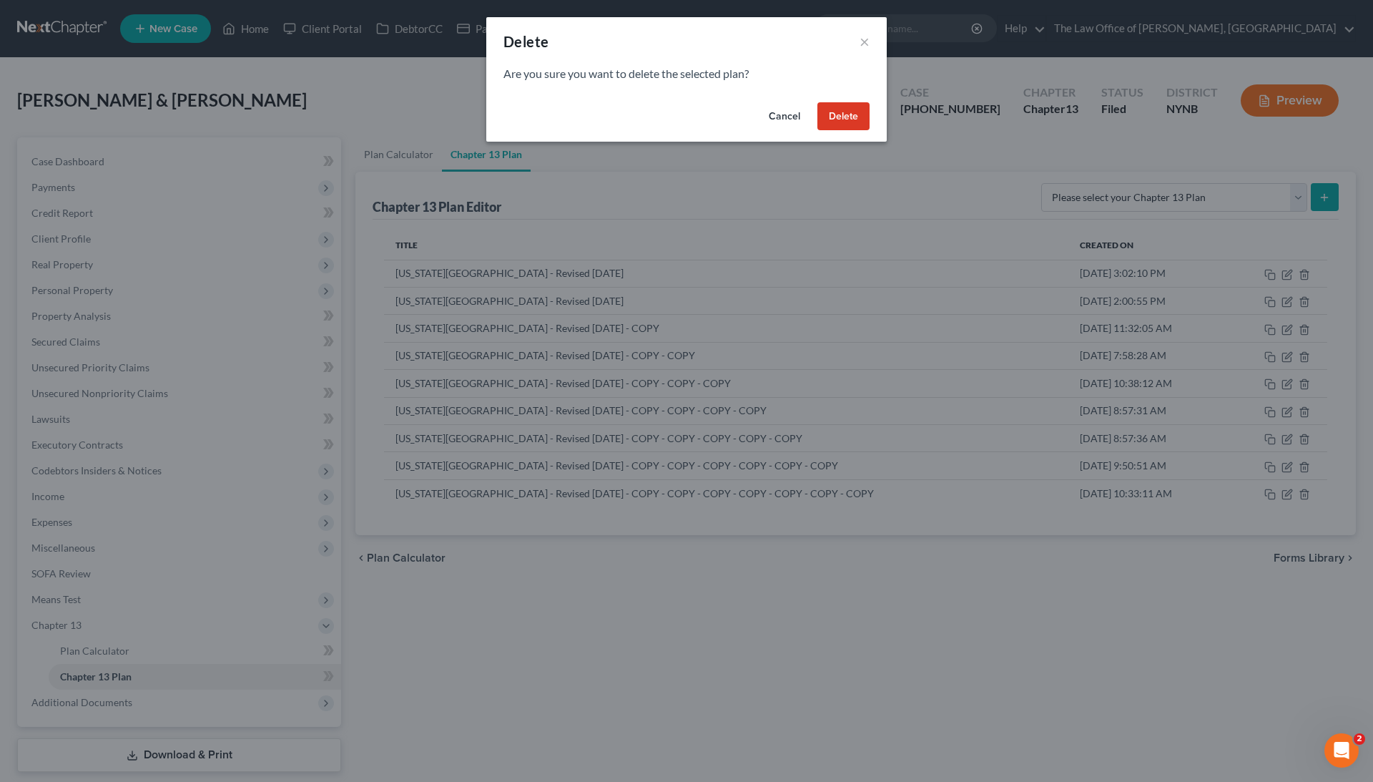
click at [853, 118] on button "Delete" at bounding box center [843, 116] width 52 height 29
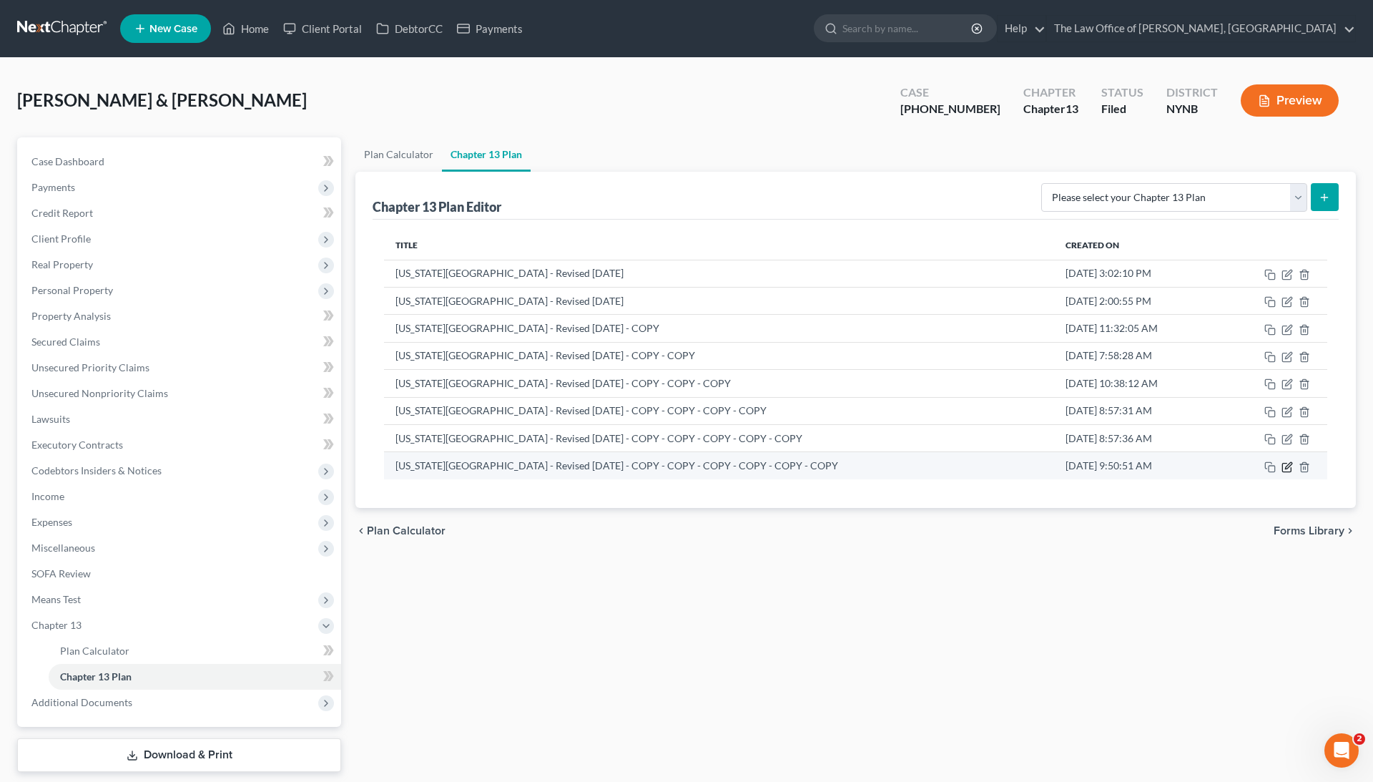
click at [1286, 465] on icon "button" at bounding box center [1287, 466] width 11 height 11
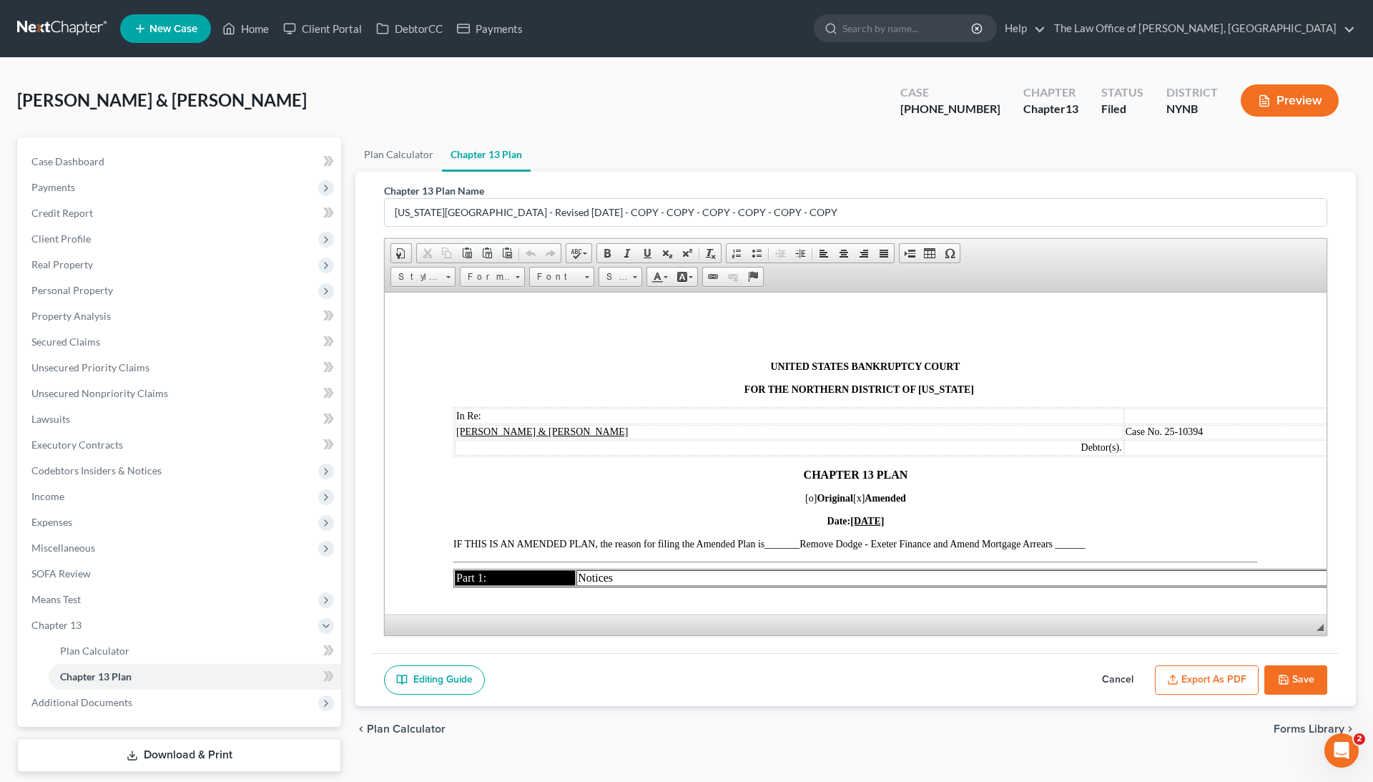
click at [1282, 676] on icon "button" at bounding box center [1283, 679] width 9 height 9
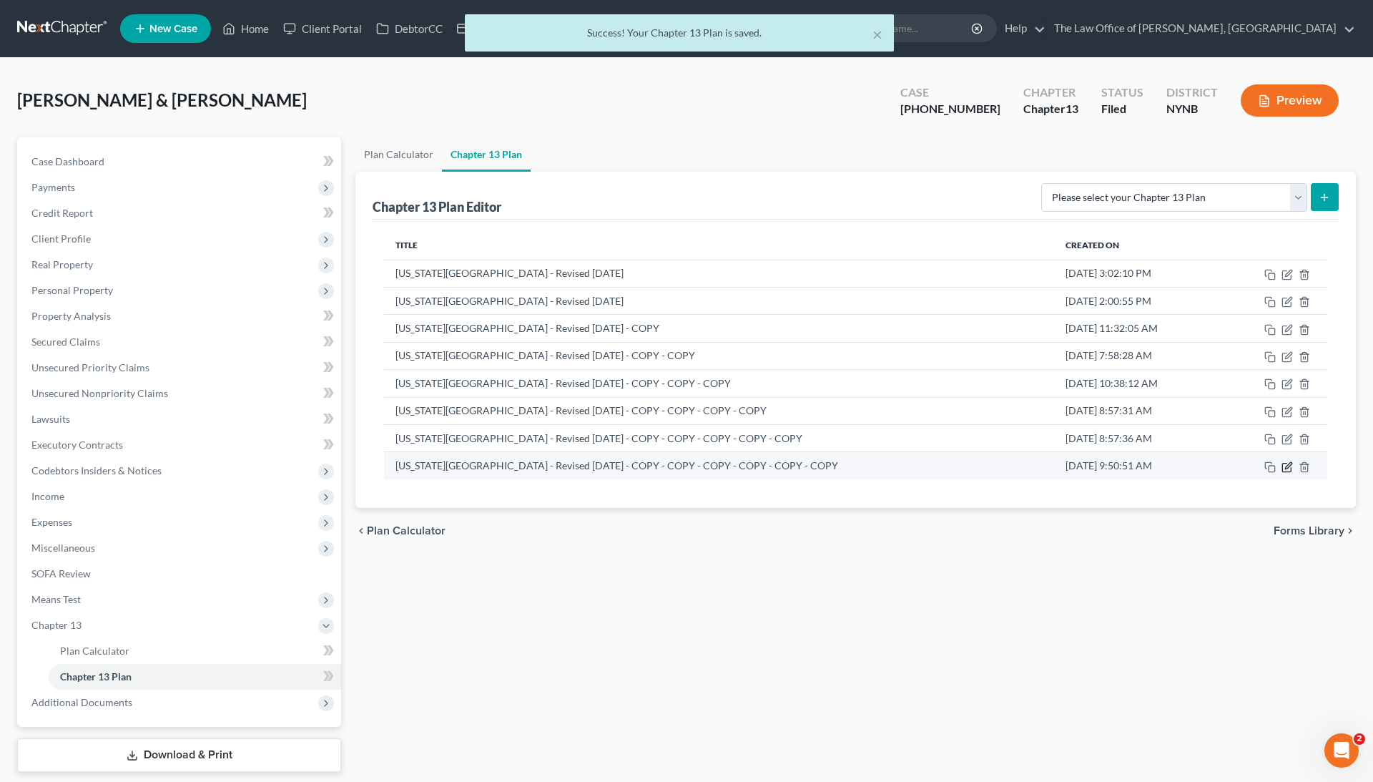
click at [1285, 469] on icon "button" at bounding box center [1287, 466] width 11 height 11
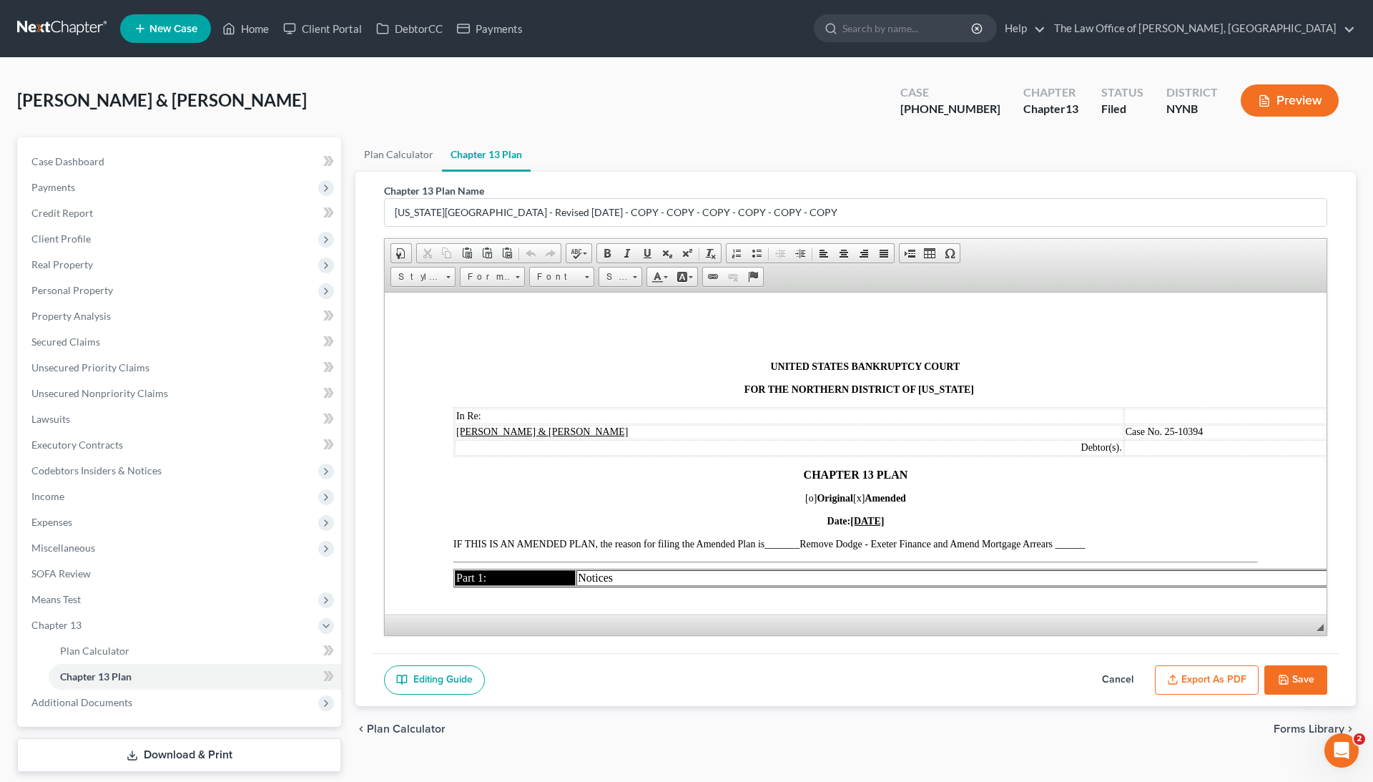
click at [1182, 679] on button "Export as PDF" at bounding box center [1207, 680] width 104 height 30
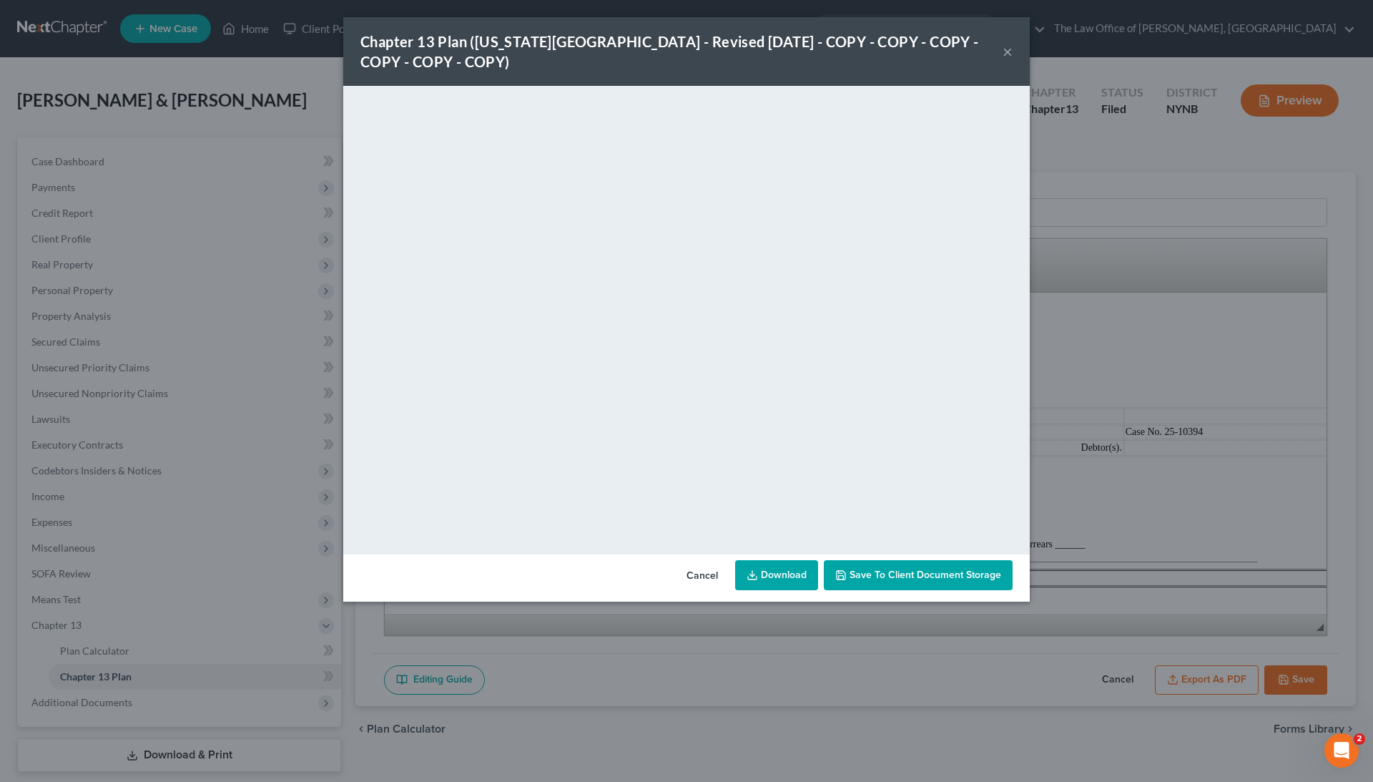
click at [768, 565] on link "Download" at bounding box center [776, 575] width 83 height 30
click at [1004, 47] on button "×" at bounding box center [1008, 51] width 10 height 17
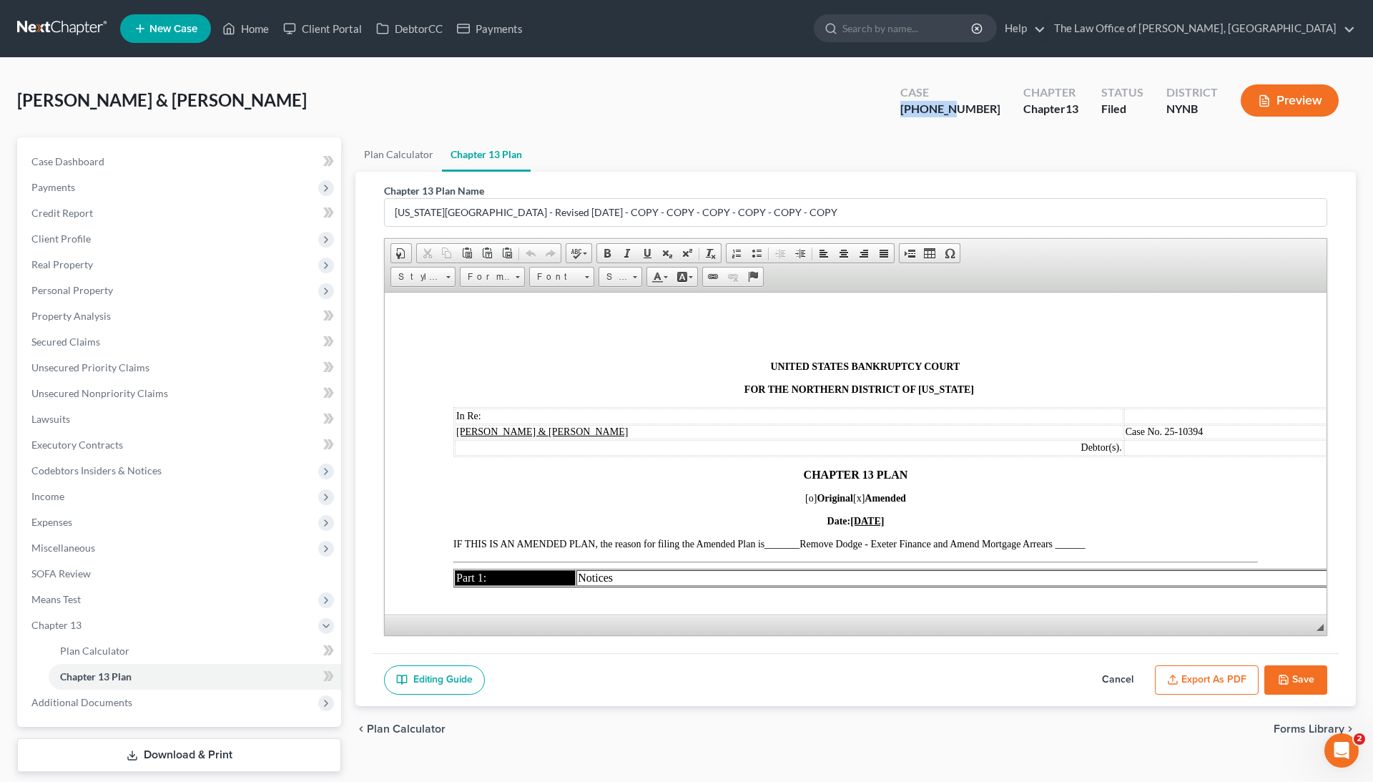
drag, startPoint x: 988, startPoint y: 109, endPoint x: 910, endPoint y: 109, distance: 78.7
click at [910, 109] on div "[PERSON_NAME] & [PERSON_NAME] Upgraded Case [PHONE_NUMBER] Chapter Chapter 13 S…" at bounding box center [686, 106] width 1339 height 62
copy div "25-10394"
click at [232, 24] on icon at bounding box center [228, 28] width 13 height 17
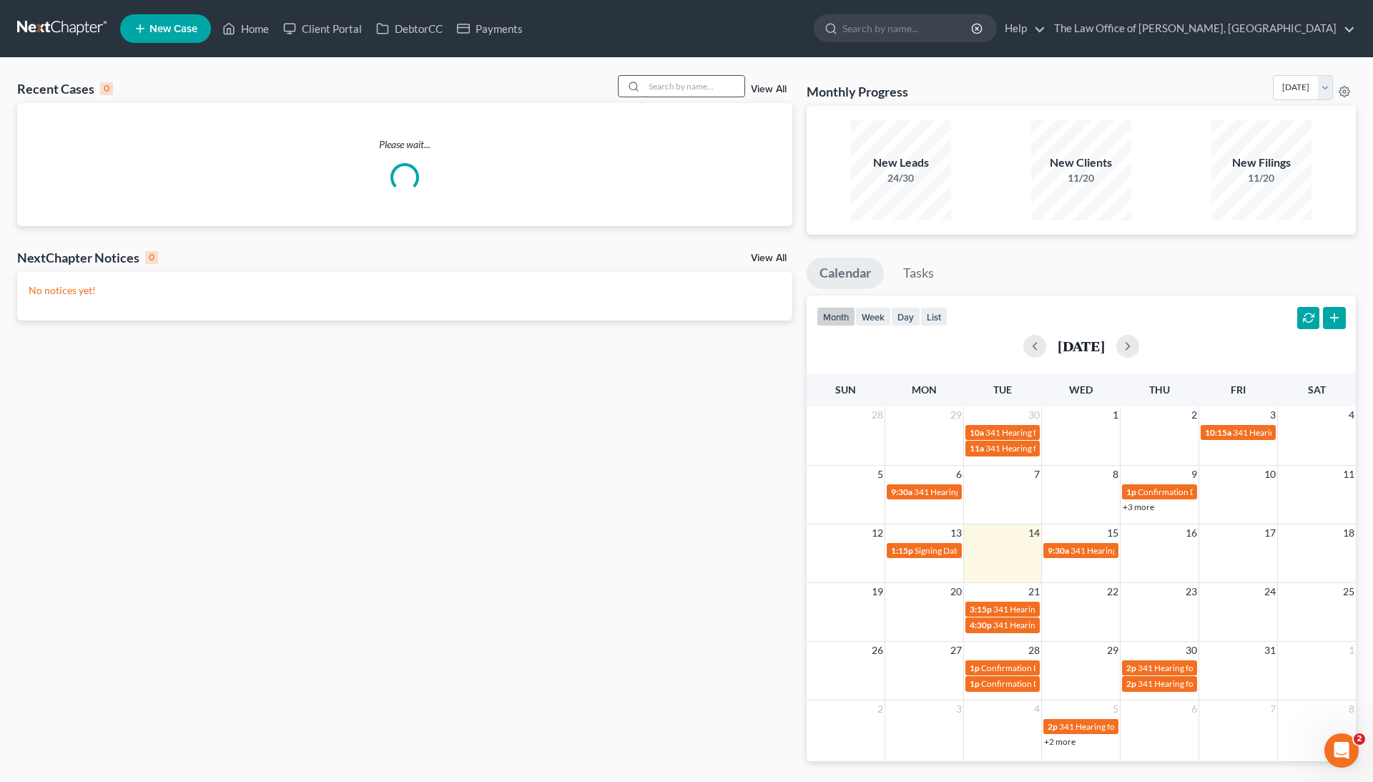
click at [731, 87] on input "search" at bounding box center [694, 86] width 100 height 21
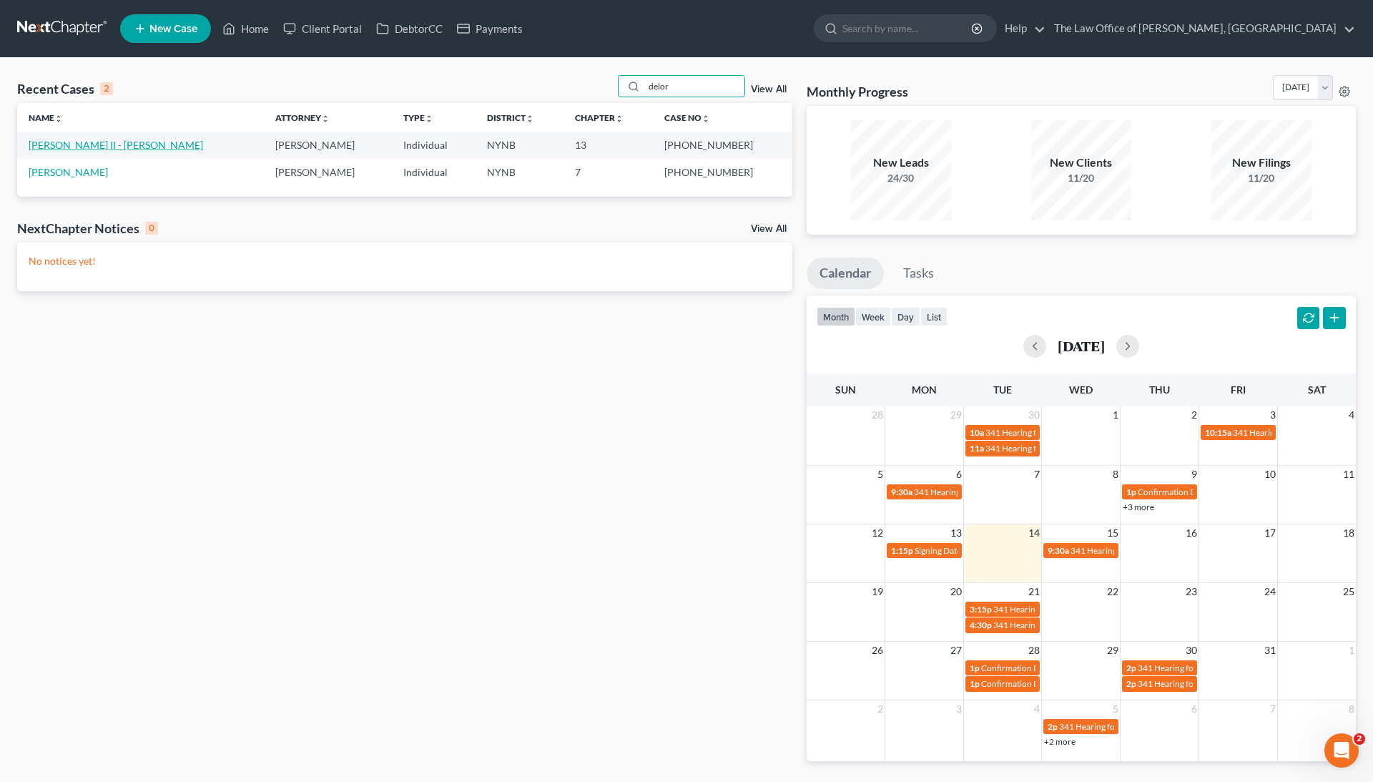
type input "delor"
click at [127, 144] on link "[PERSON_NAME] II - [PERSON_NAME]" at bounding box center [116, 145] width 175 height 12
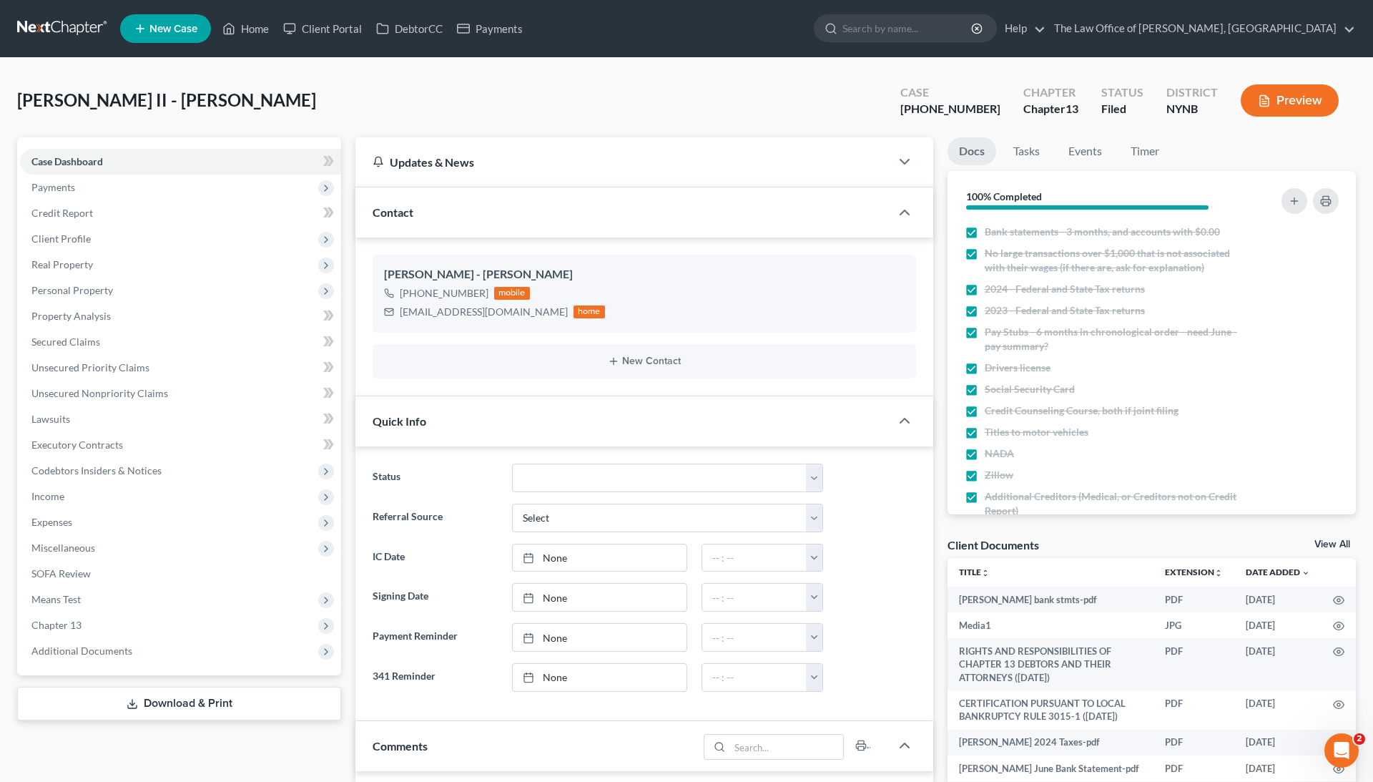
scroll to position [2083, 0]
drag, startPoint x: 988, startPoint y: 107, endPoint x: 925, endPoint y: 107, distance: 63.7
click at [925, 107] on div "Case [PHONE_NUMBER] Chapter Chapter 13 Status [GEOGRAPHIC_DATA] [GEOGRAPHIC_DAT…" at bounding box center [1119, 100] width 473 height 51
copy div "25-10835"
click at [204, 619] on span "Chapter 13" at bounding box center [180, 625] width 321 height 26
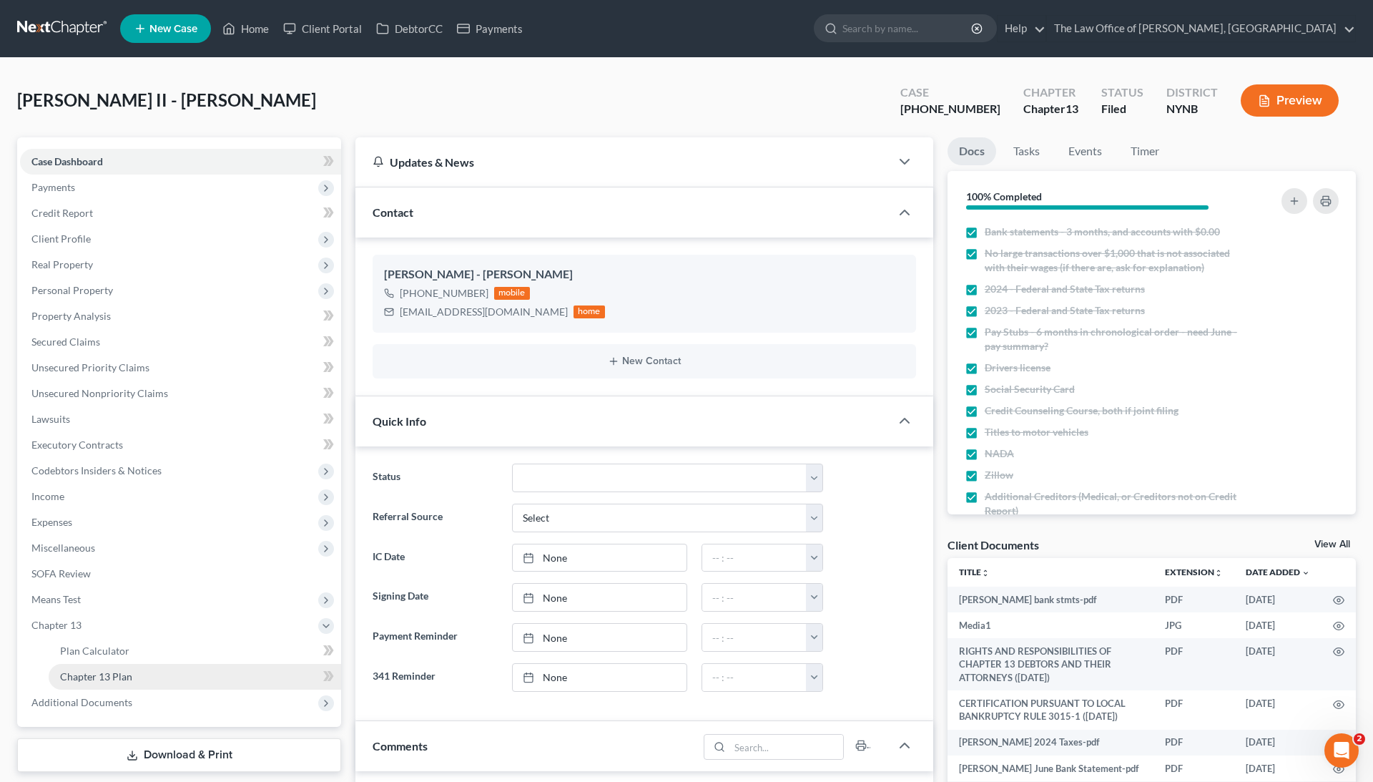
click at [169, 675] on link "Chapter 13 Plan" at bounding box center [195, 677] width 293 height 26
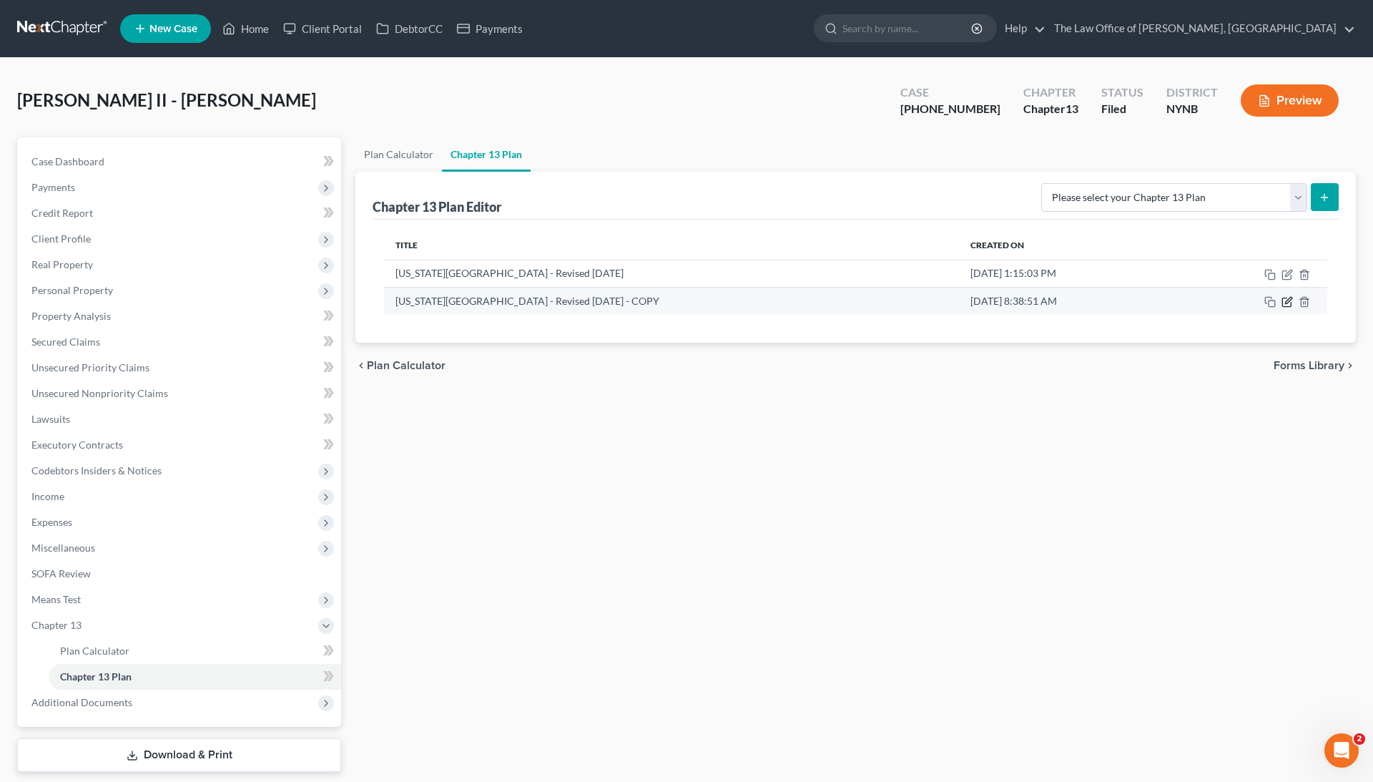
click at [1289, 298] on icon "button" at bounding box center [1287, 301] width 11 height 11
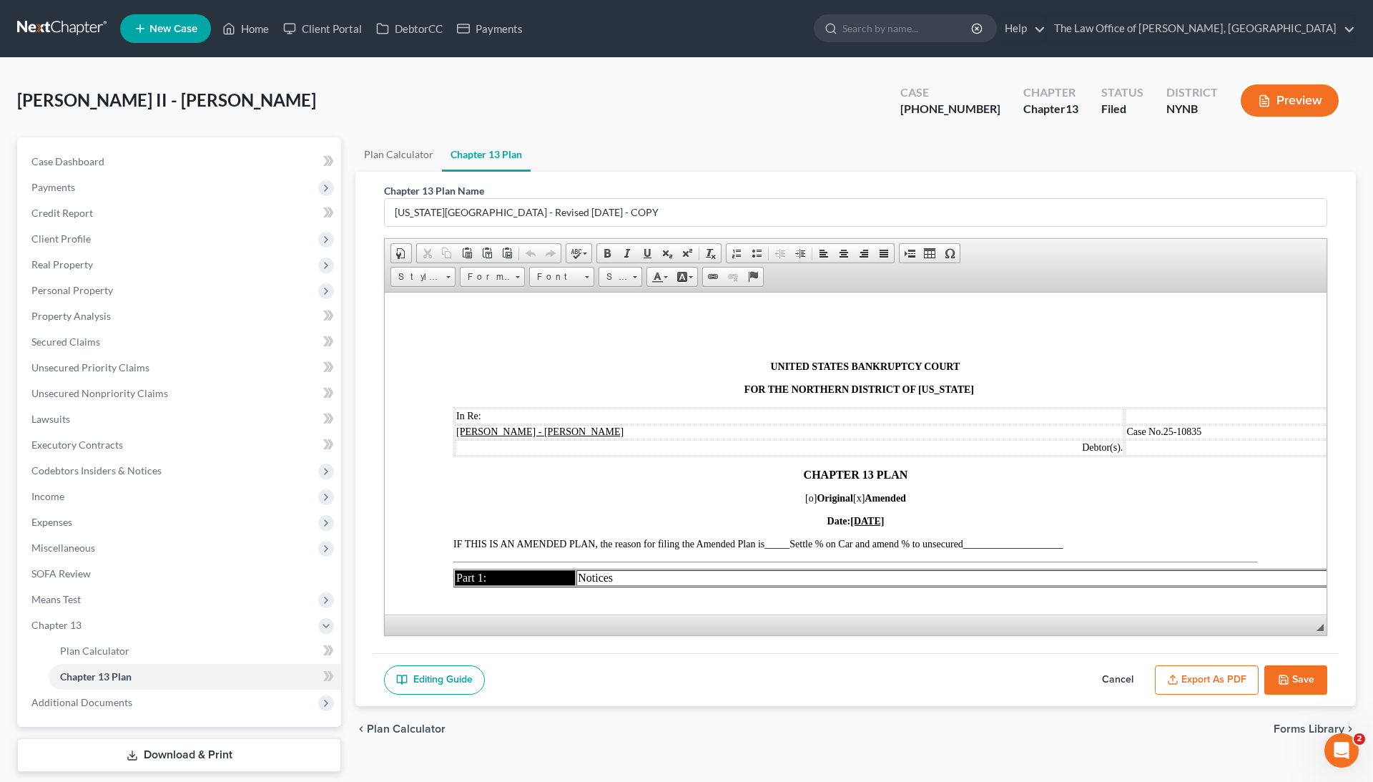
click at [1233, 687] on button "Export as PDF" at bounding box center [1207, 680] width 104 height 30
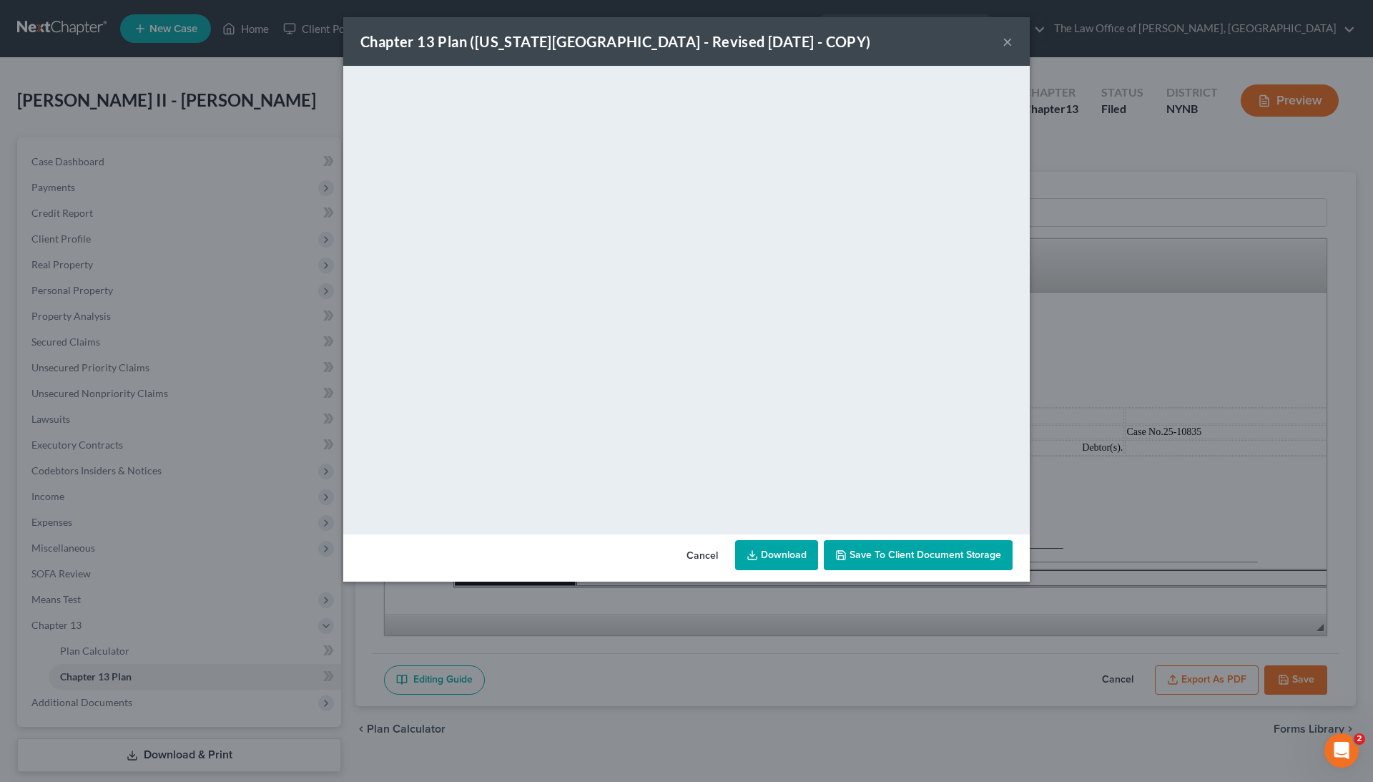
click at [788, 552] on link "Download" at bounding box center [776, 555] width 83 height 30
click at [246, 229] on div "Chapter 13 Plan ([US_STATE][GEOGRAPHIC_DATA] - Revised [DATE] - COPY) × <object…" at bounding box center [686, 391] width 1373 height 782
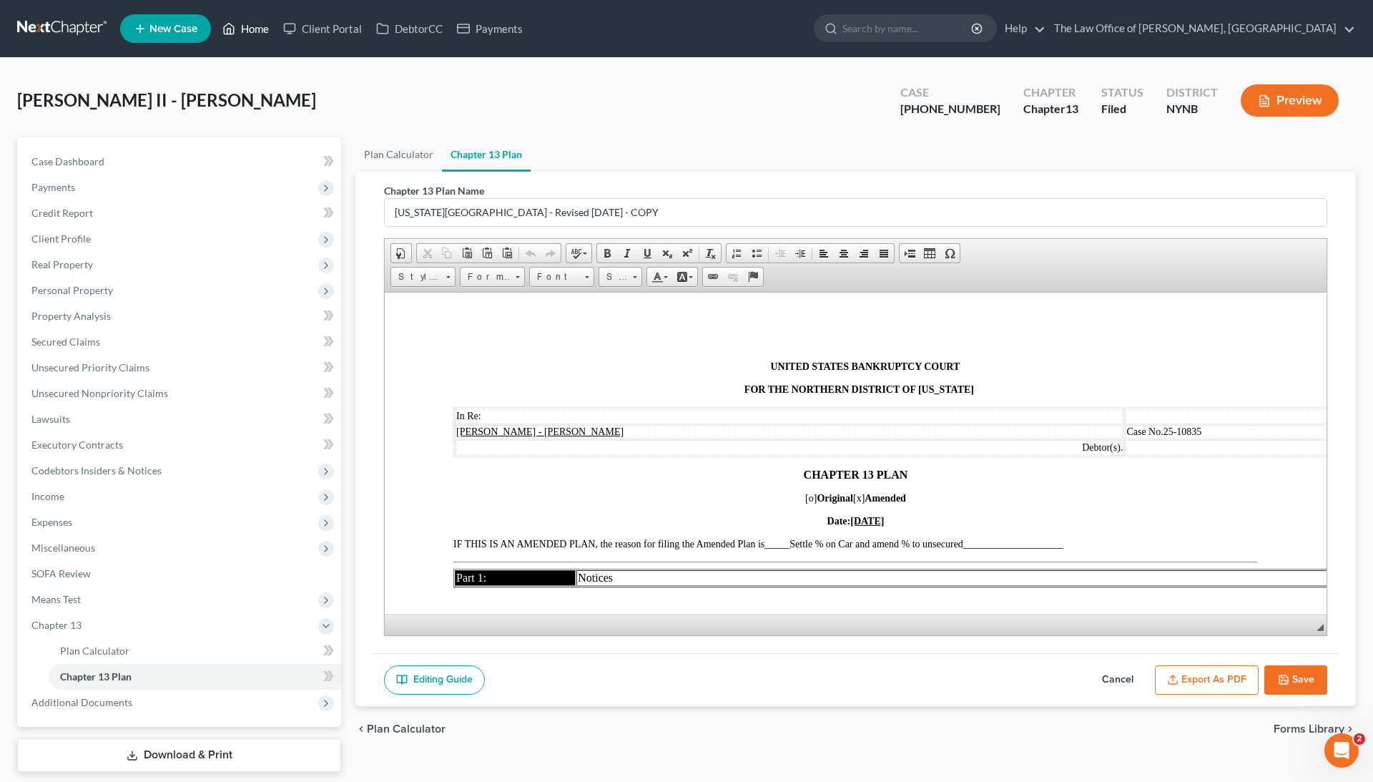
click at [259, 20] on link "Home" at bounding box center [245, 29] width 61 height 26
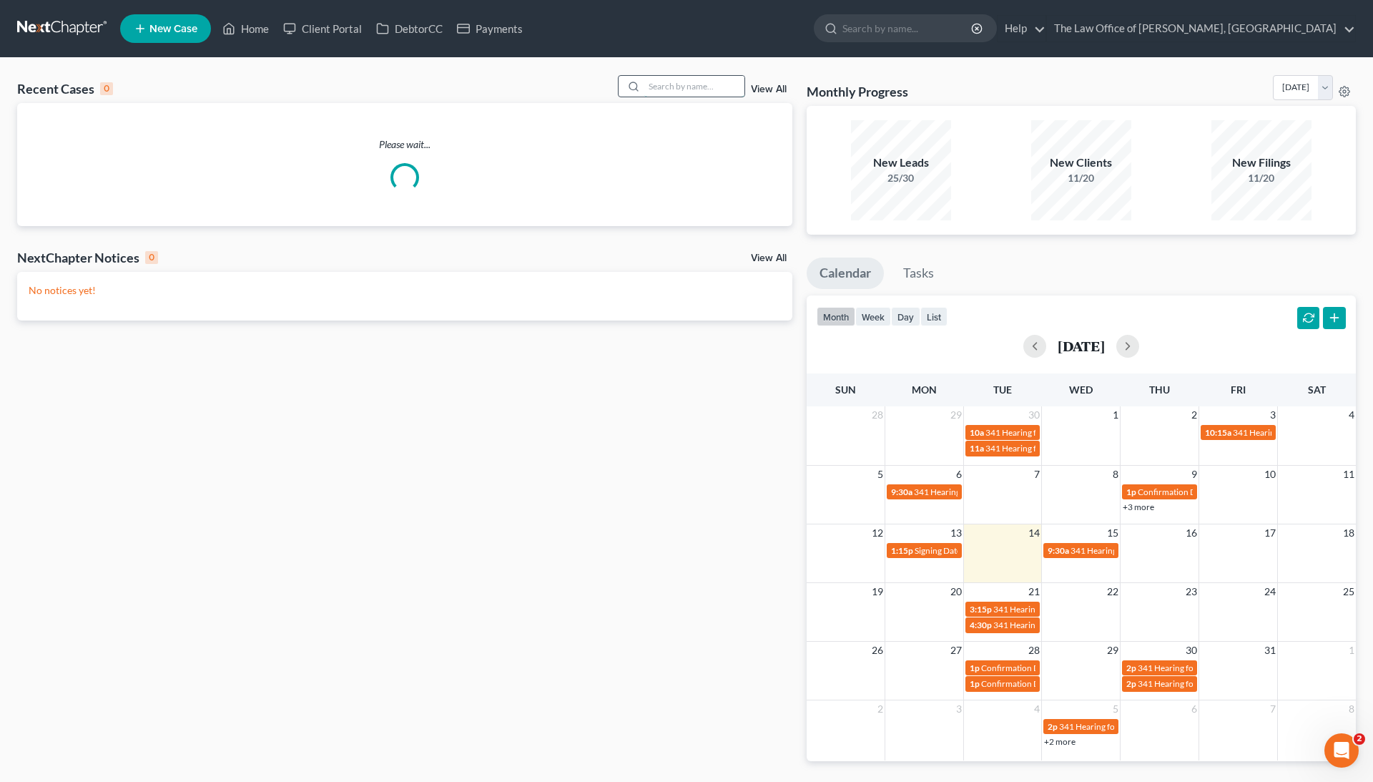
click at [664, 80] on input "search" at bounding box center [694, 86] width 100 height 21
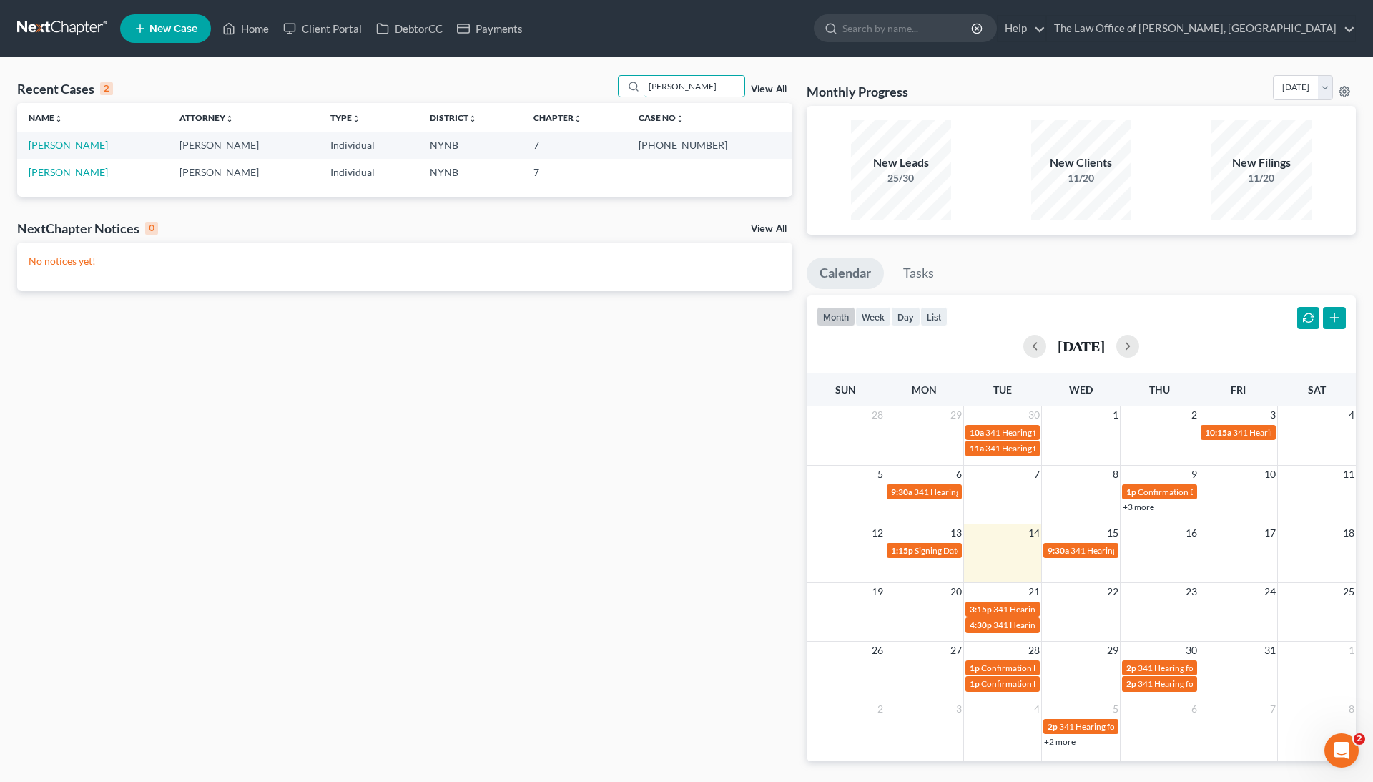
type input "[PERSON_NAME]"
click at [92, 146] on link "[PERSON_NAME]" at bounding box center [68, 145] width 79 height 12
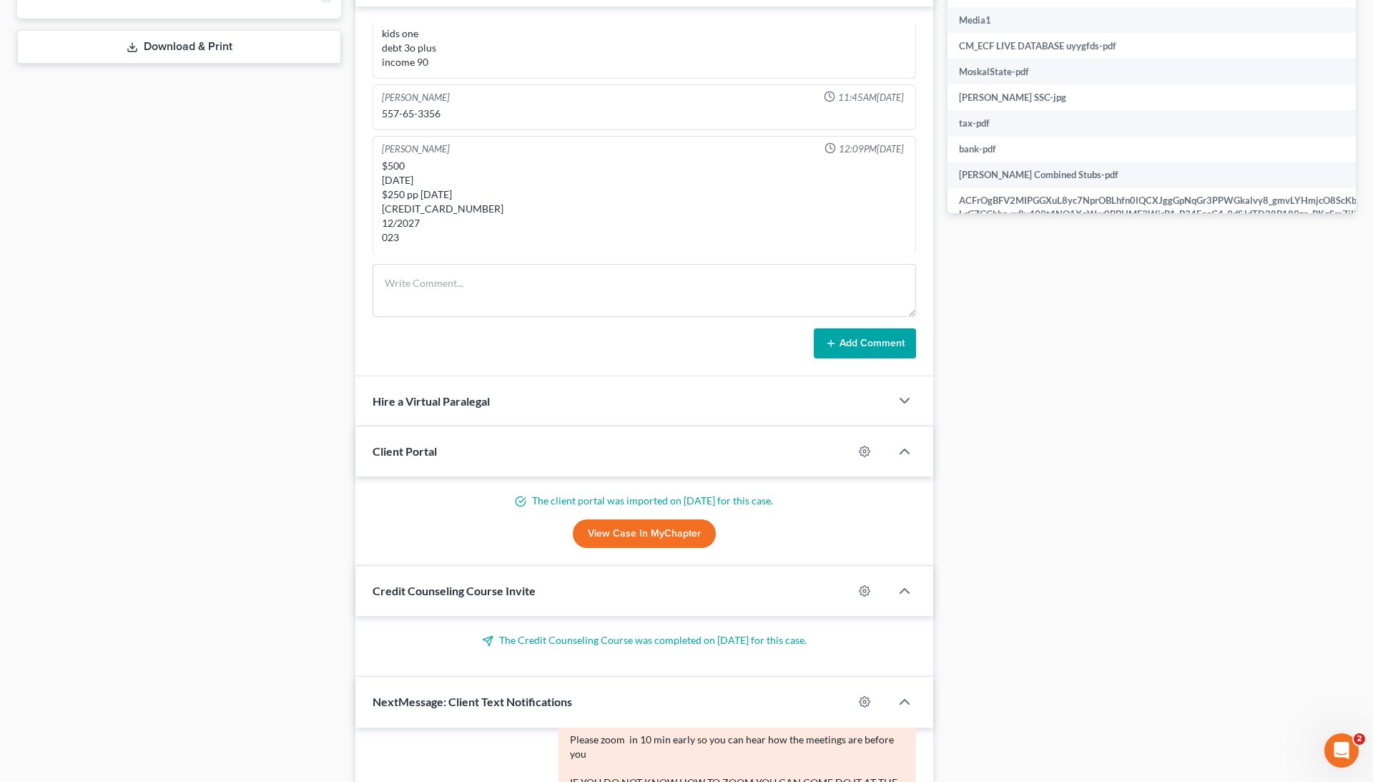
scroll to position [611, 0]
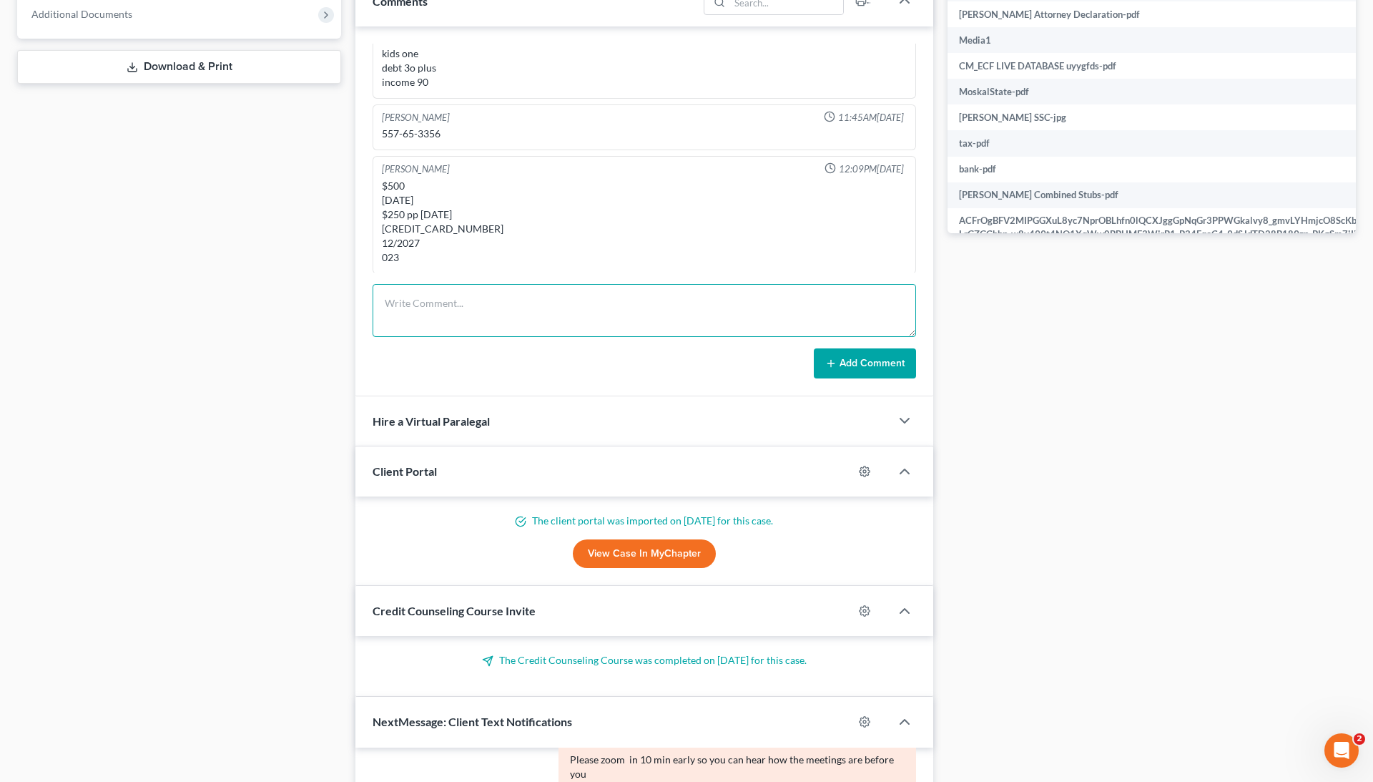
click at [470, 305] on textarea at bounding box center [645, 310] width 544 height 53
click at [416, 313] on textarea "new card [CREDIT_CARD_NUMBER] 10/30 160" at bounding box center [645, 310] width 544 height 53
click at [501, 313] on textarea "new card [CREDIT_CARD_NUMBER] 10/30 160" at bounding box center [645, 310] width 544 height 53
type textarea "new card [CREDIT_CARD_NUMBER] 10/30 160"
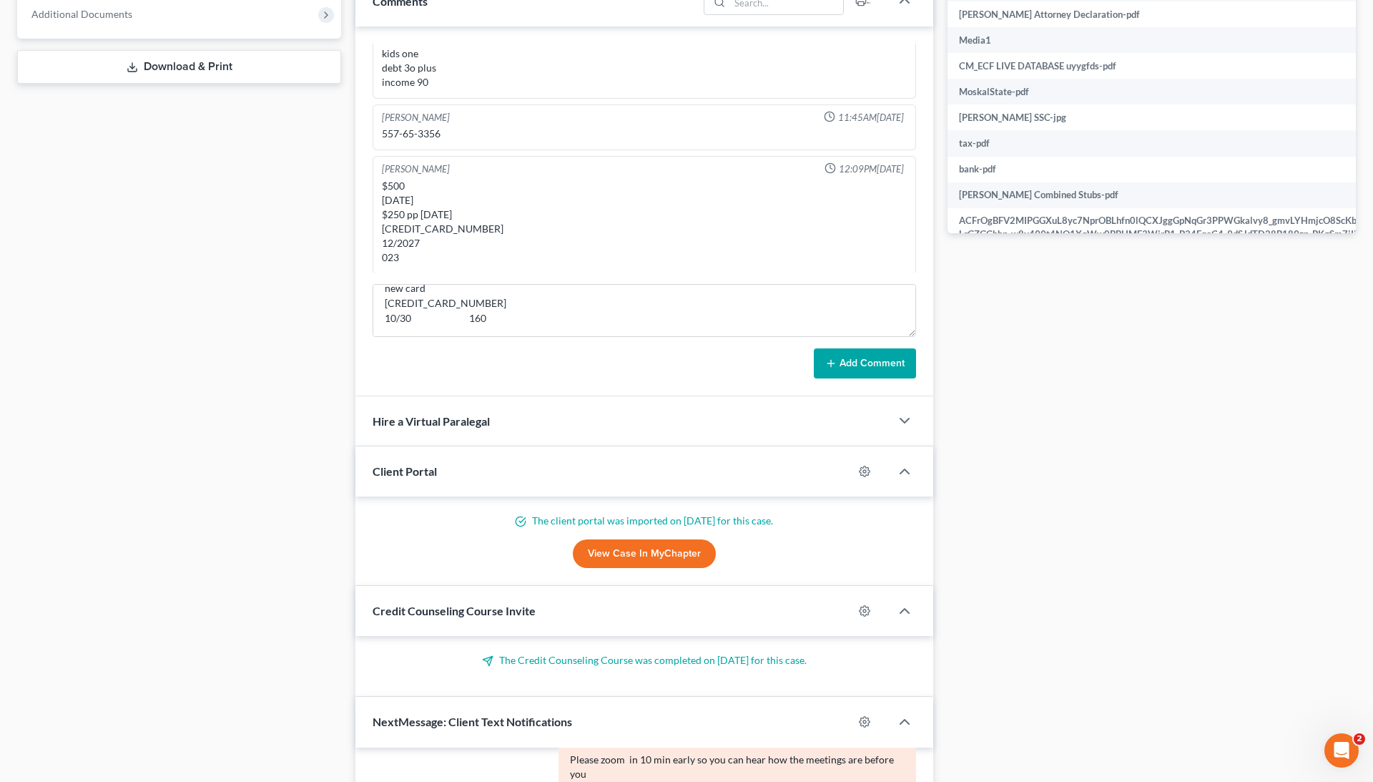
click at [870, 358] on button "Add Comment" at bounding box center [865, 363] width 102 height 30
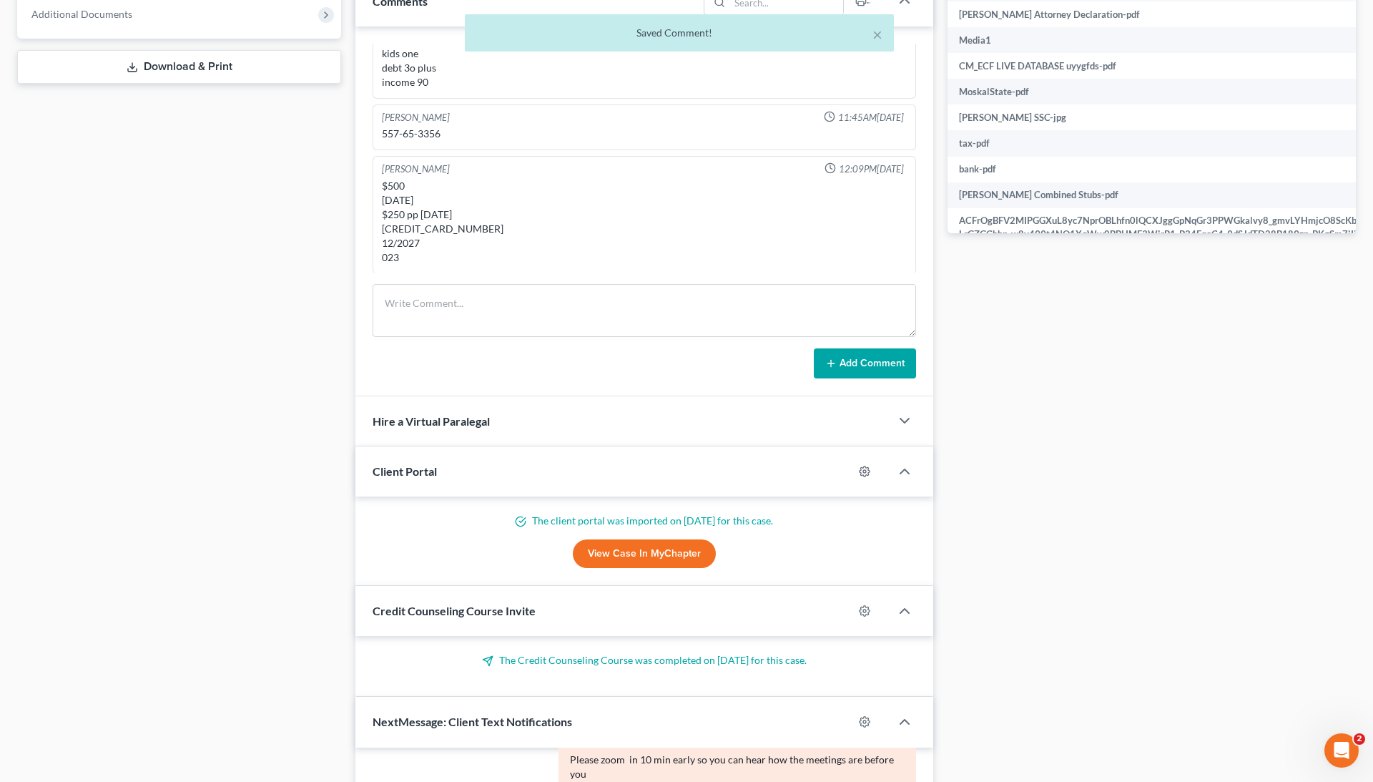
scroll to position [159, 0]
